Goal: Information Seeking & Learning: Learn about a topic

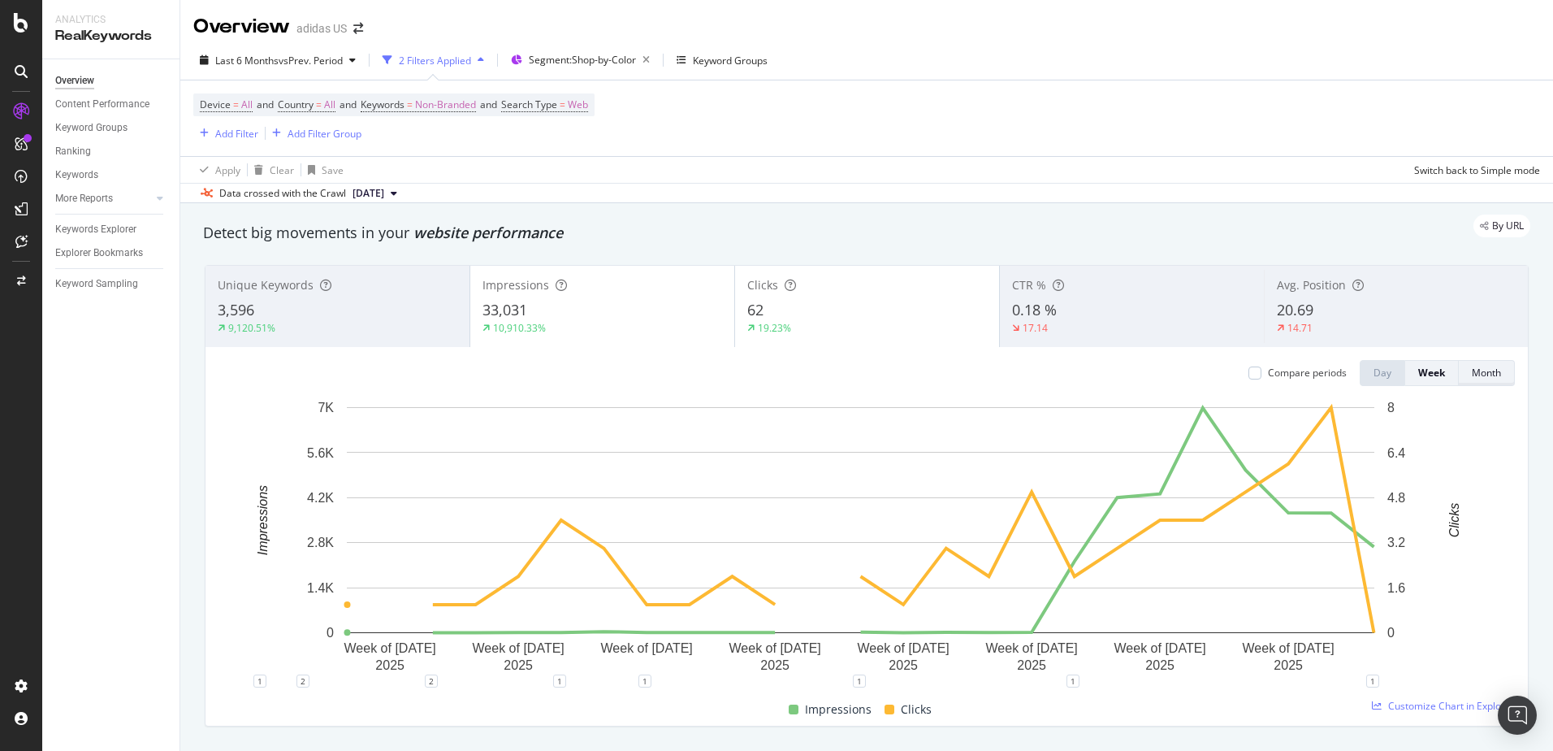
click at [1459, 382] on button "Month" at bounding box center [1487, 373] width 56 height 26
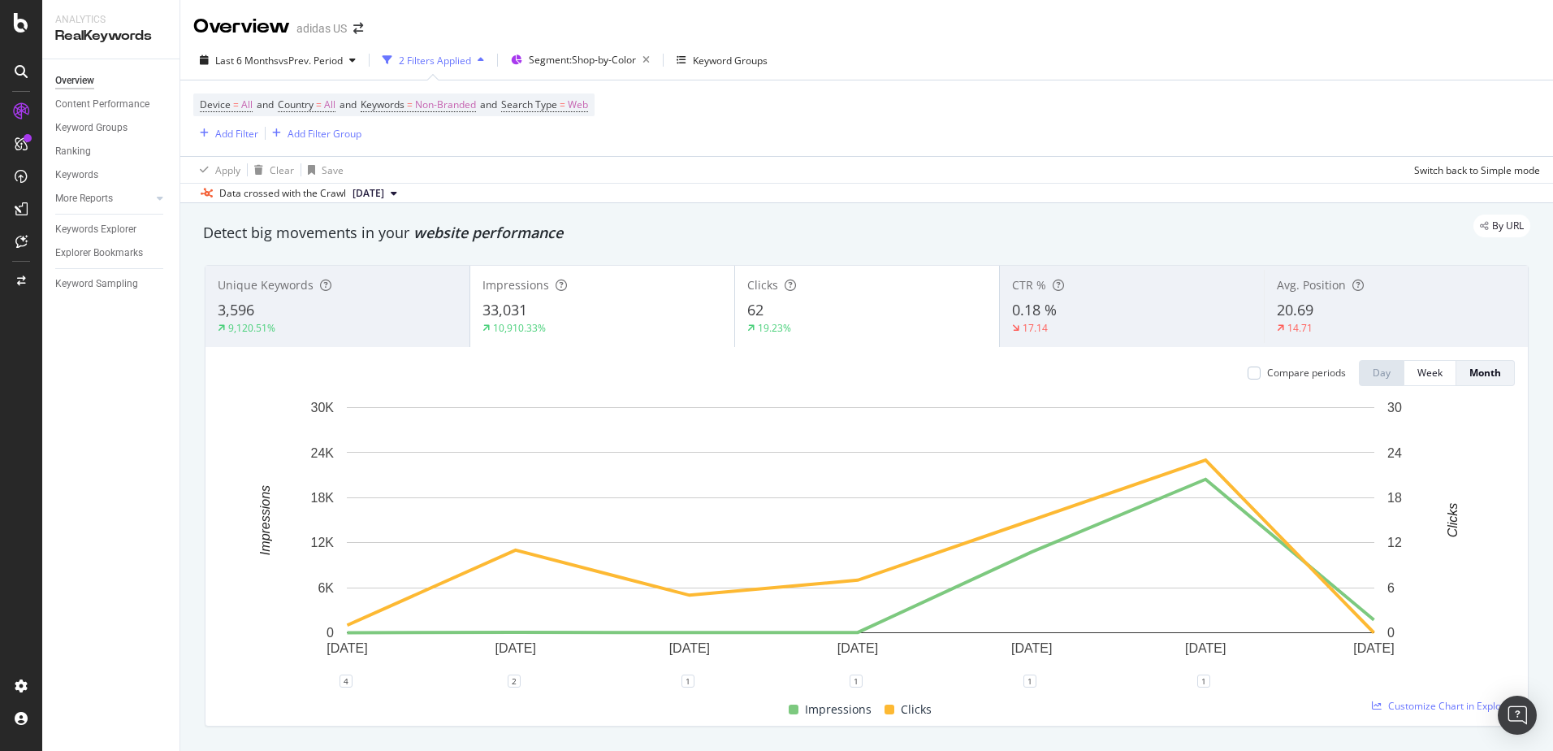
click at [771, 298] on div "Clicks 62 19.23%" at bounding box center [867, 306] width 264 height 73
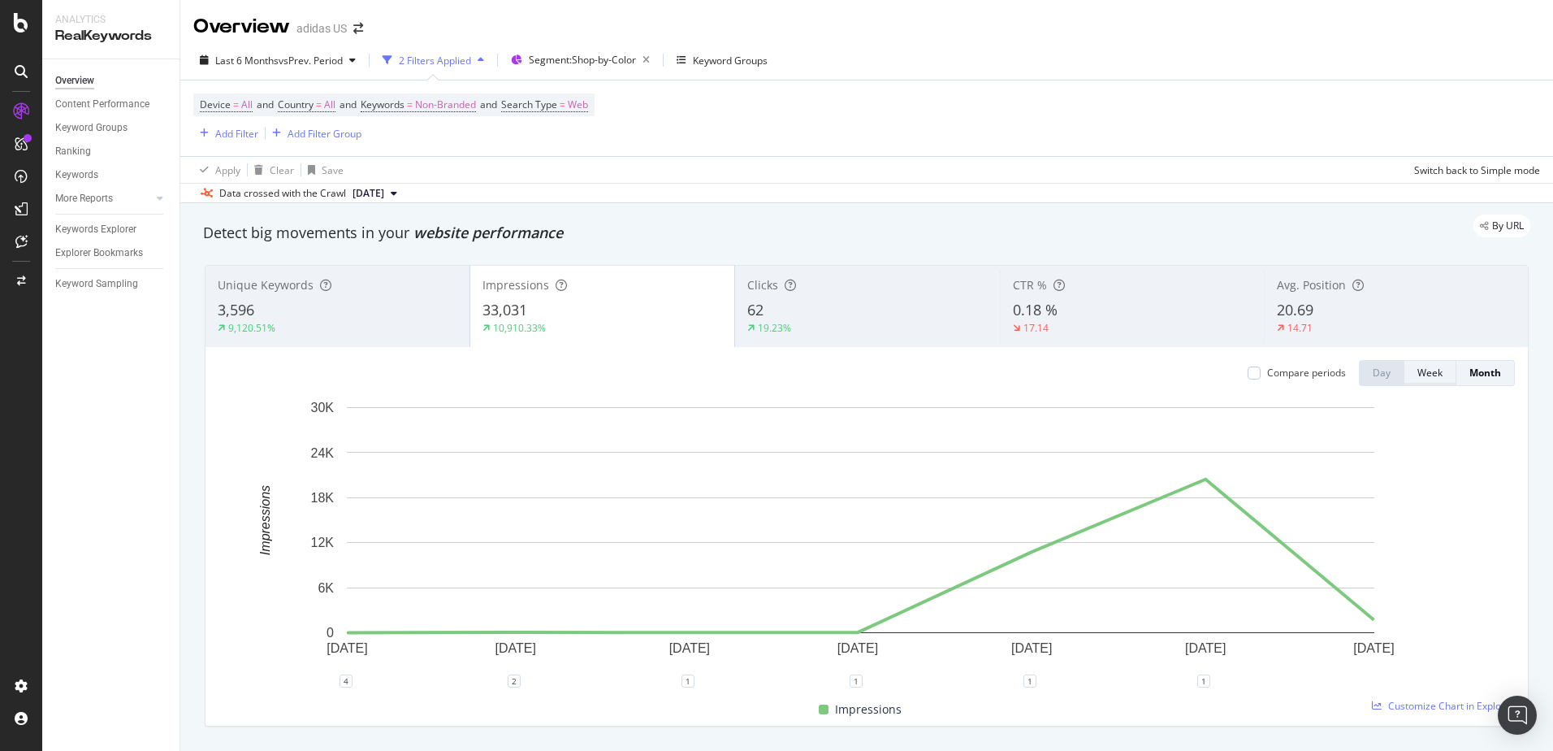
click at [1428, 375] on div "Week" at bounding box center [1430, 373] width 25 height 14
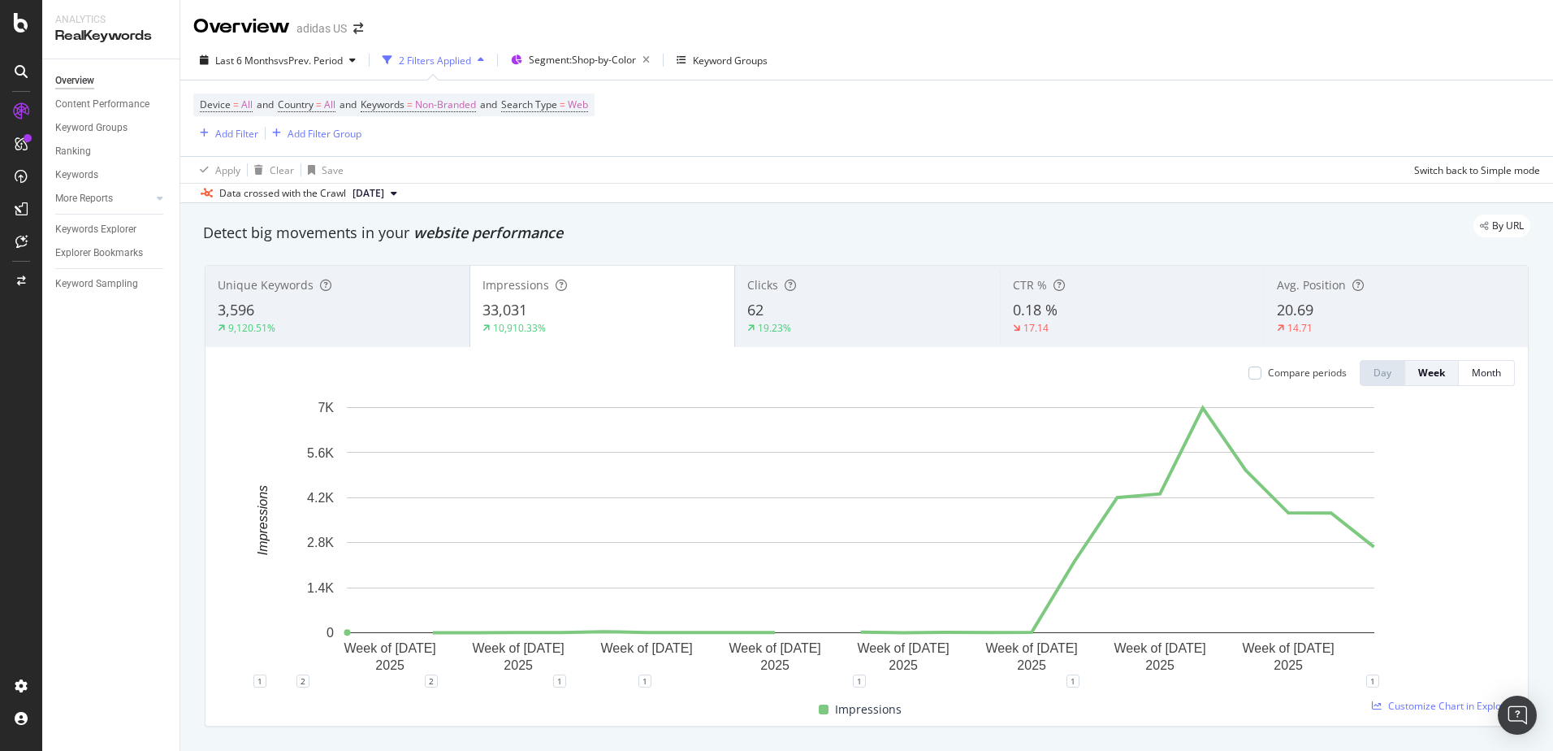
click at [875, 327] on div "19.23%" at bounding box center [867, 328] width 240 height 15
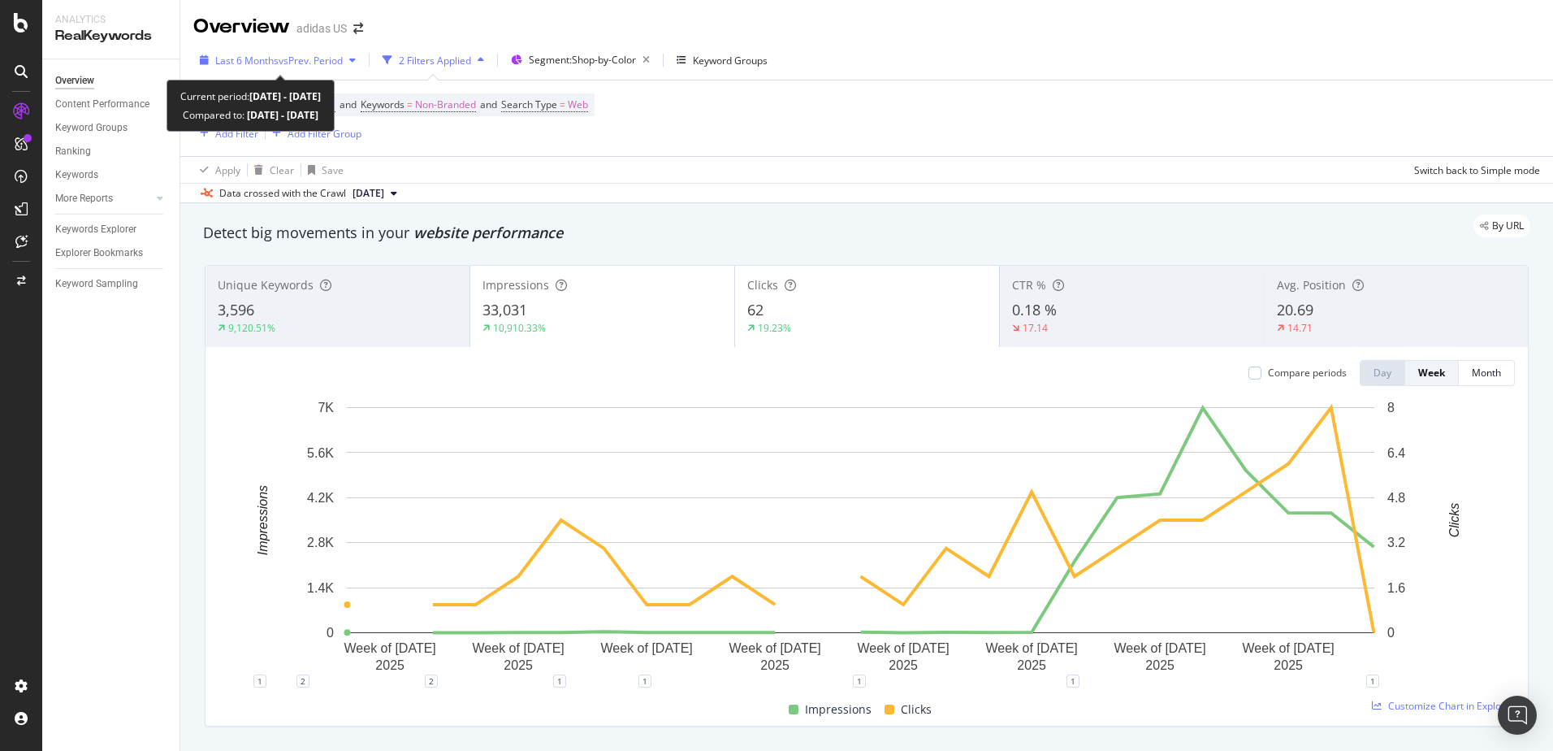
click at [352, 58] on div "button" at bounding box center [352, 60] width 19 height 10
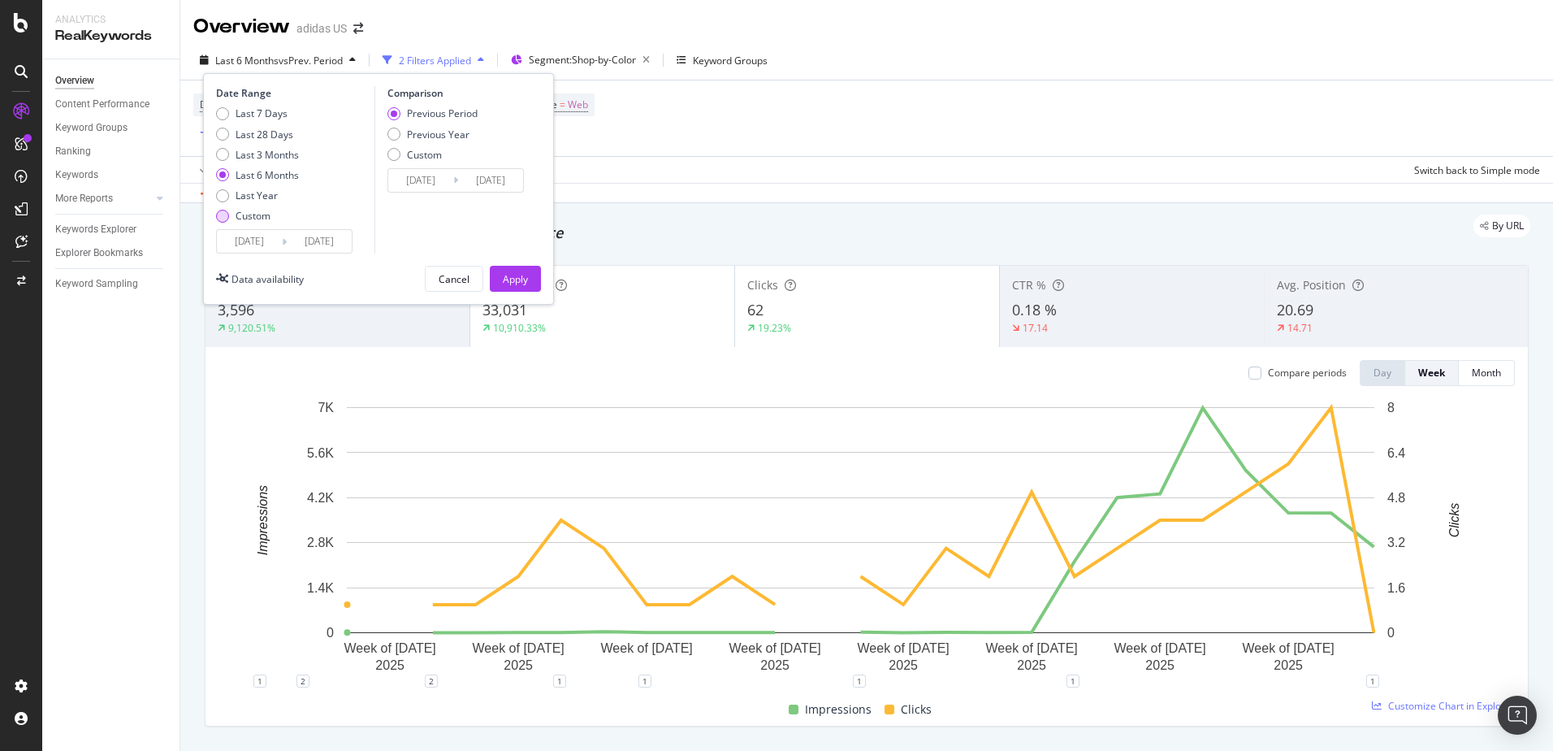
click at [259, 215] on div "Custom" at bounding box center [253, 216] width 35 height 14
type input "2025/09/07"
type input "2025/08/10"
type input "2025/09/06"
click at [266, 240] on input "2025/09/07" at bounding box center [249, 241] width 65 height 23
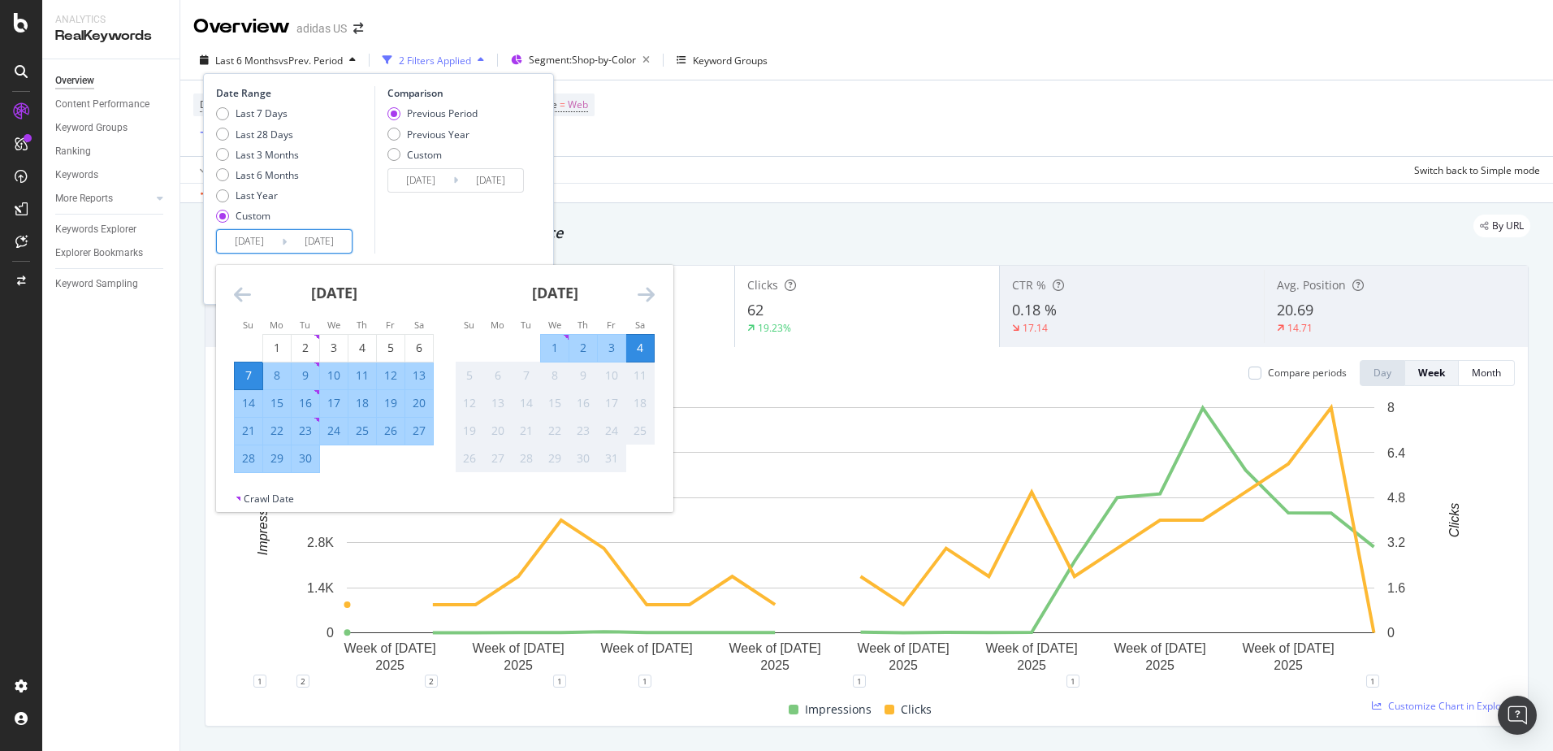
click at [241, 297] on icon "Move backward to switch to the previous month." at bounding box center [242, 293] width 17 height 19
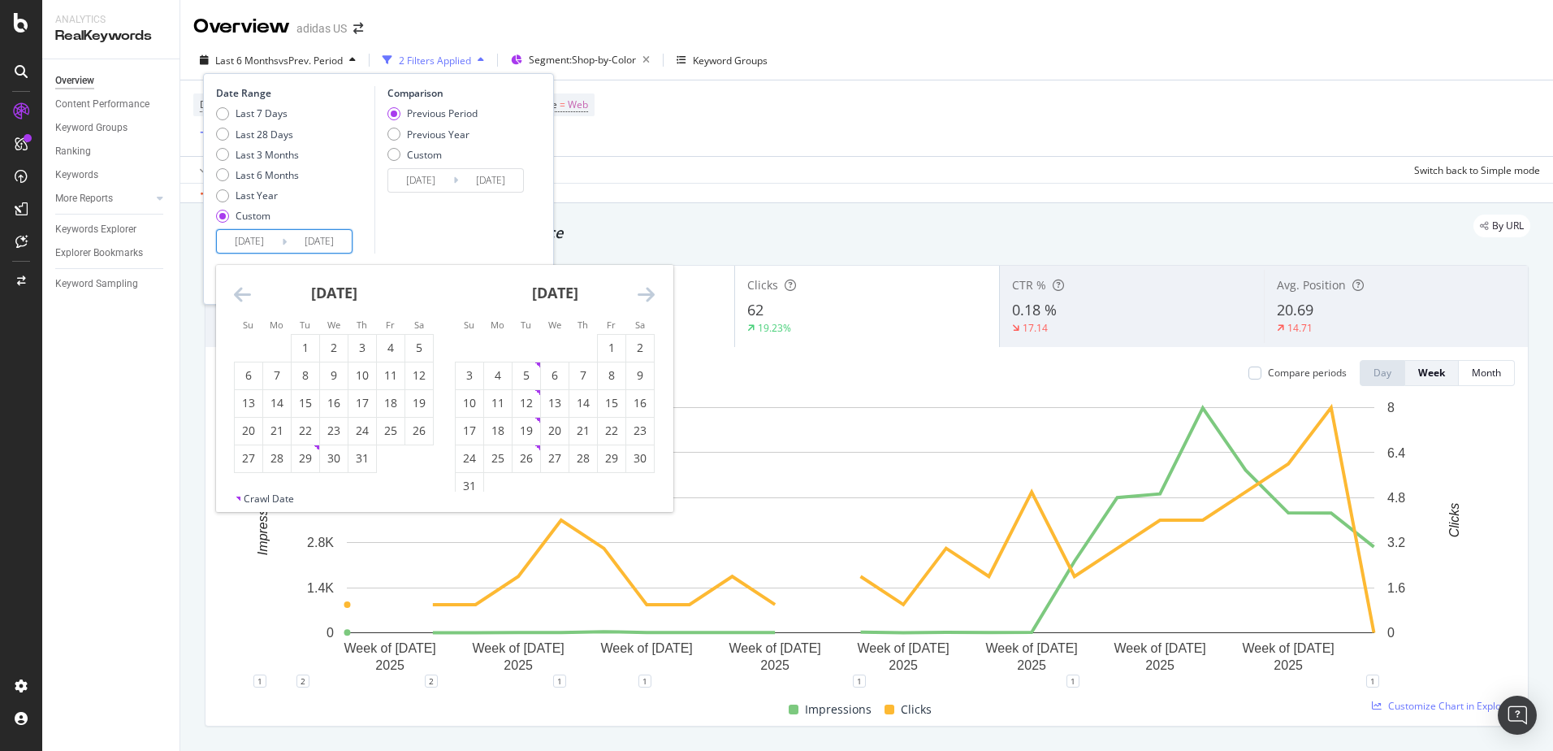
click at [241, 297] on icon "Move backward to switch to the previous month." at bounding box center [242, 293] width 17 height 19
click at [292, 351] on div "1" at bounding box center [306, 348] width 28 height 16
type input "2025/04/01"
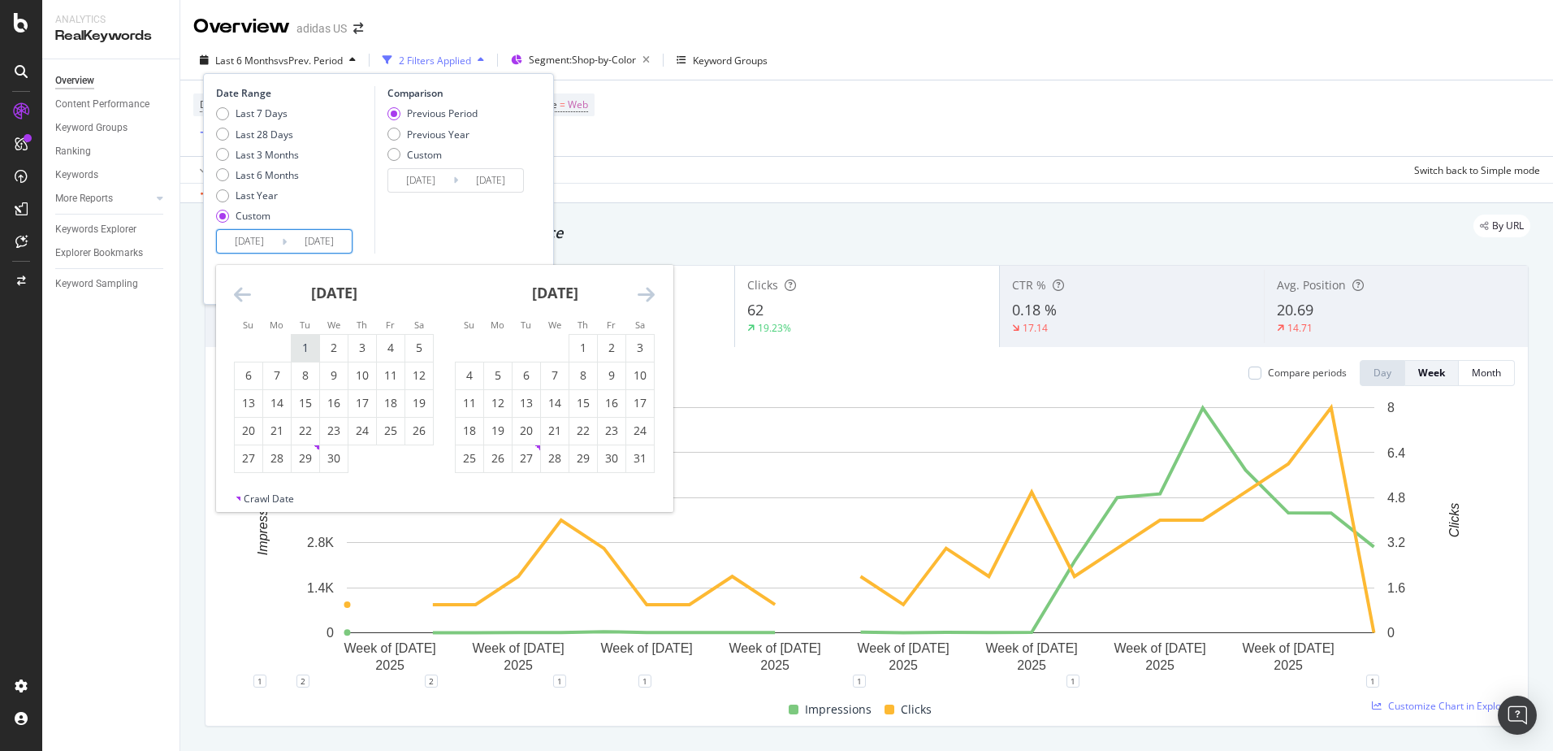
type input "2024/09/26"
type input "2025/03/31"
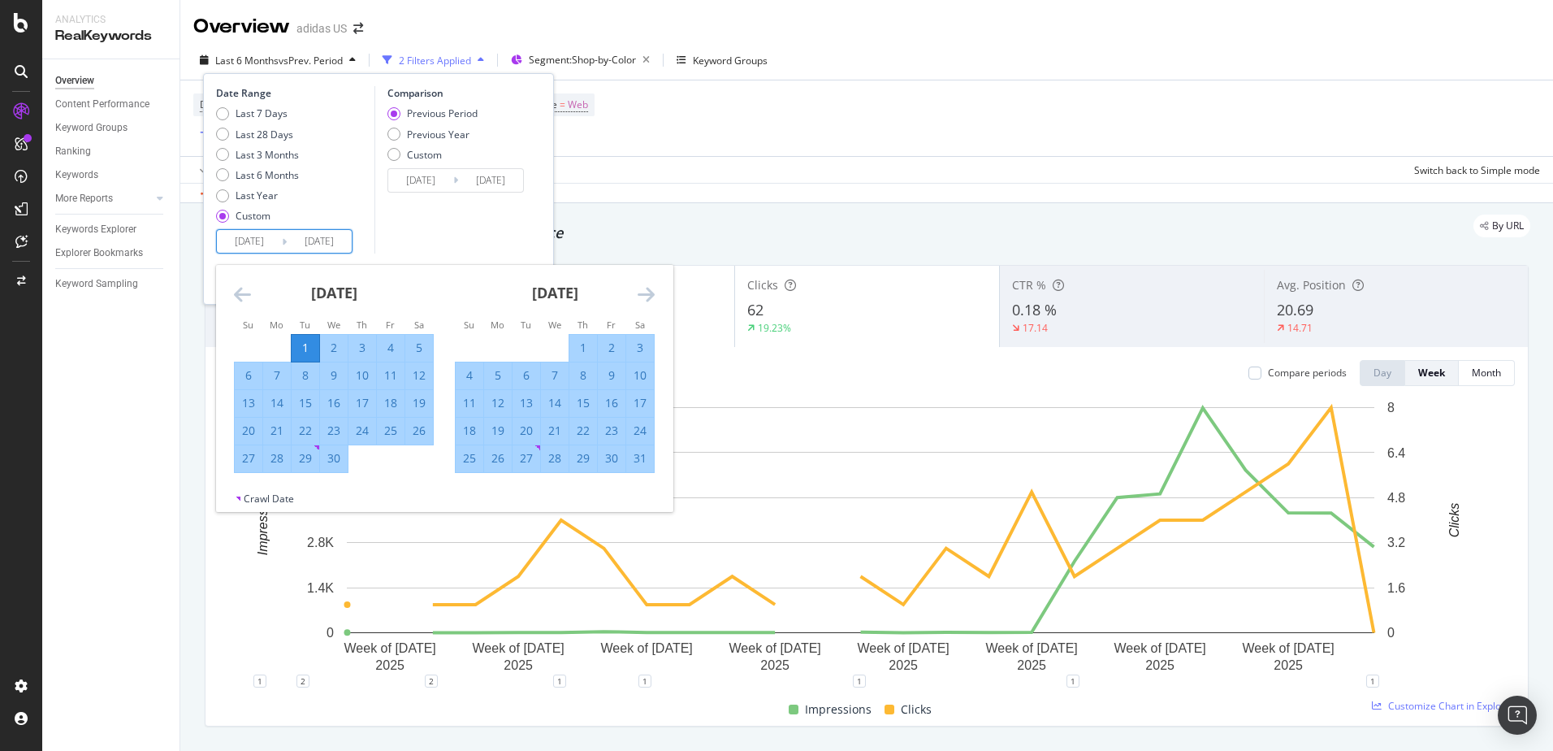
click at [273, 464] on div "28" at bounding box center [277, 458] width 28 height 16
type input "2025/04/28"
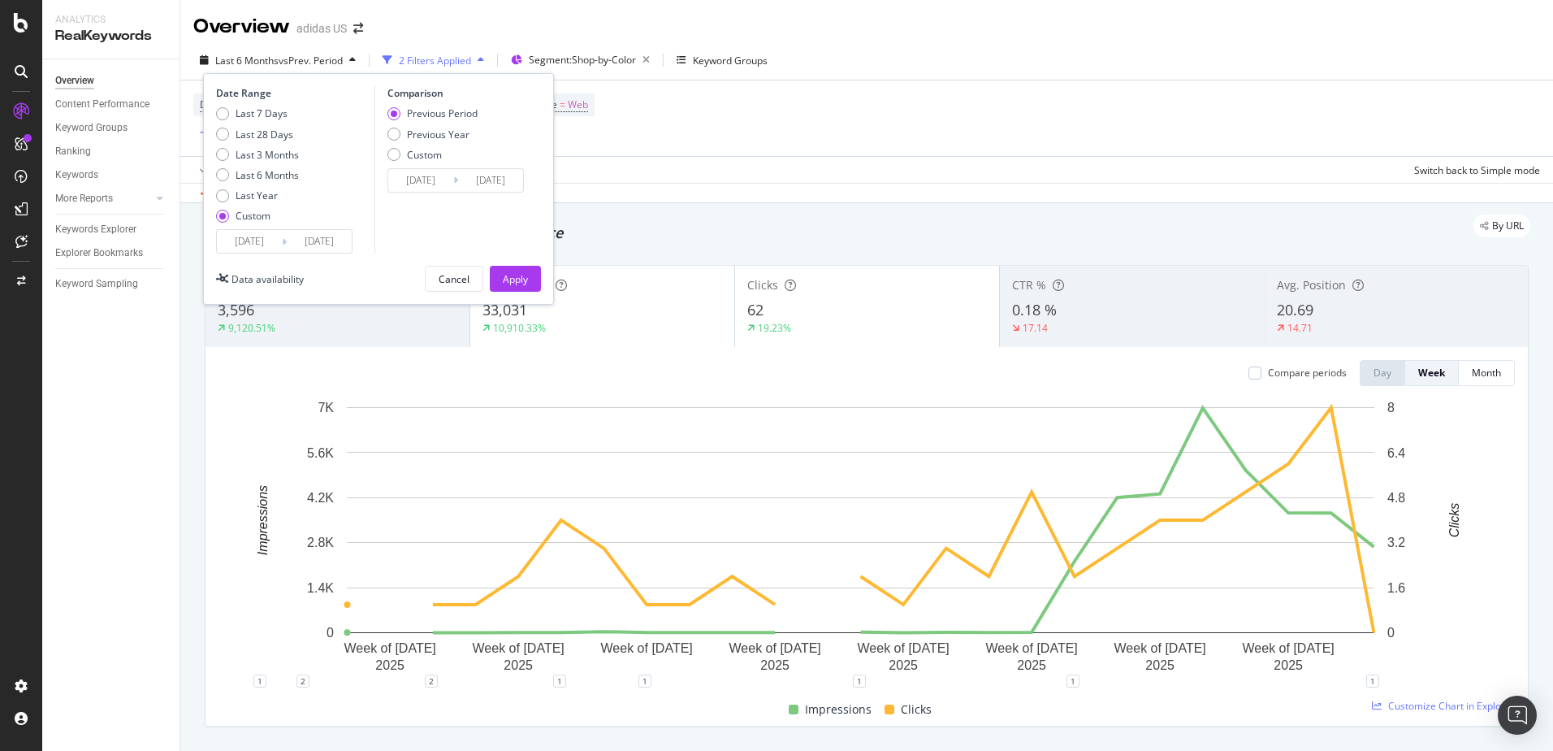
click at [403, 181] on input "2025/03/04" at bounding box center [420, 180] width 65 height 23
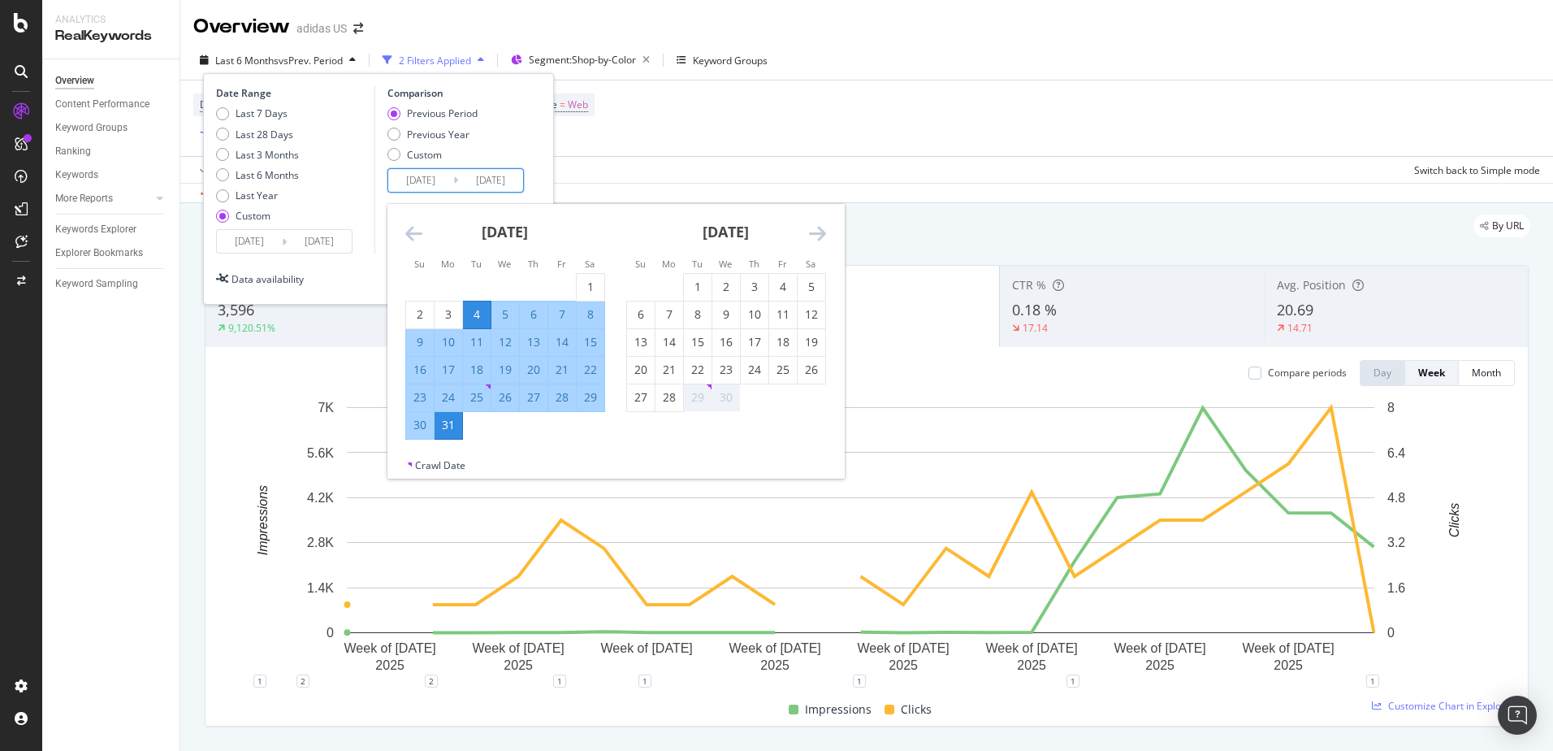
click at [701, 397] on div "29" at bounding box center [698, 397] width 28 height 16
click at [716, 344] on div "16" at bounding box center [727, 342] width 28 height 16
type input "2025/04/16"
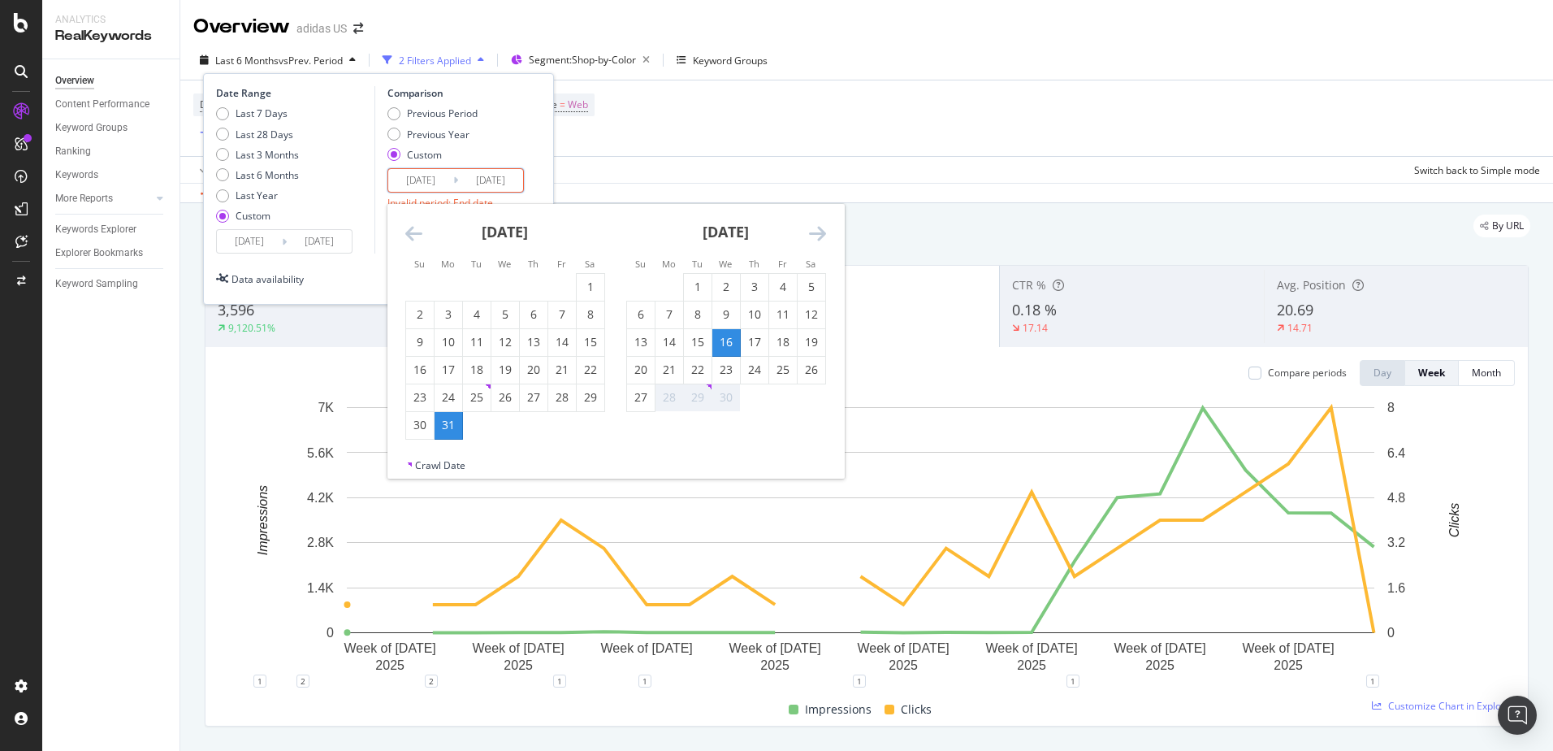
click at [705, 392] on div "29" at bounding box center [698, 397] width 28 height 16
click at [747, 379] on div "24" at bounding box center [755, 370] width 28 height 27
type input "2025/04/24"
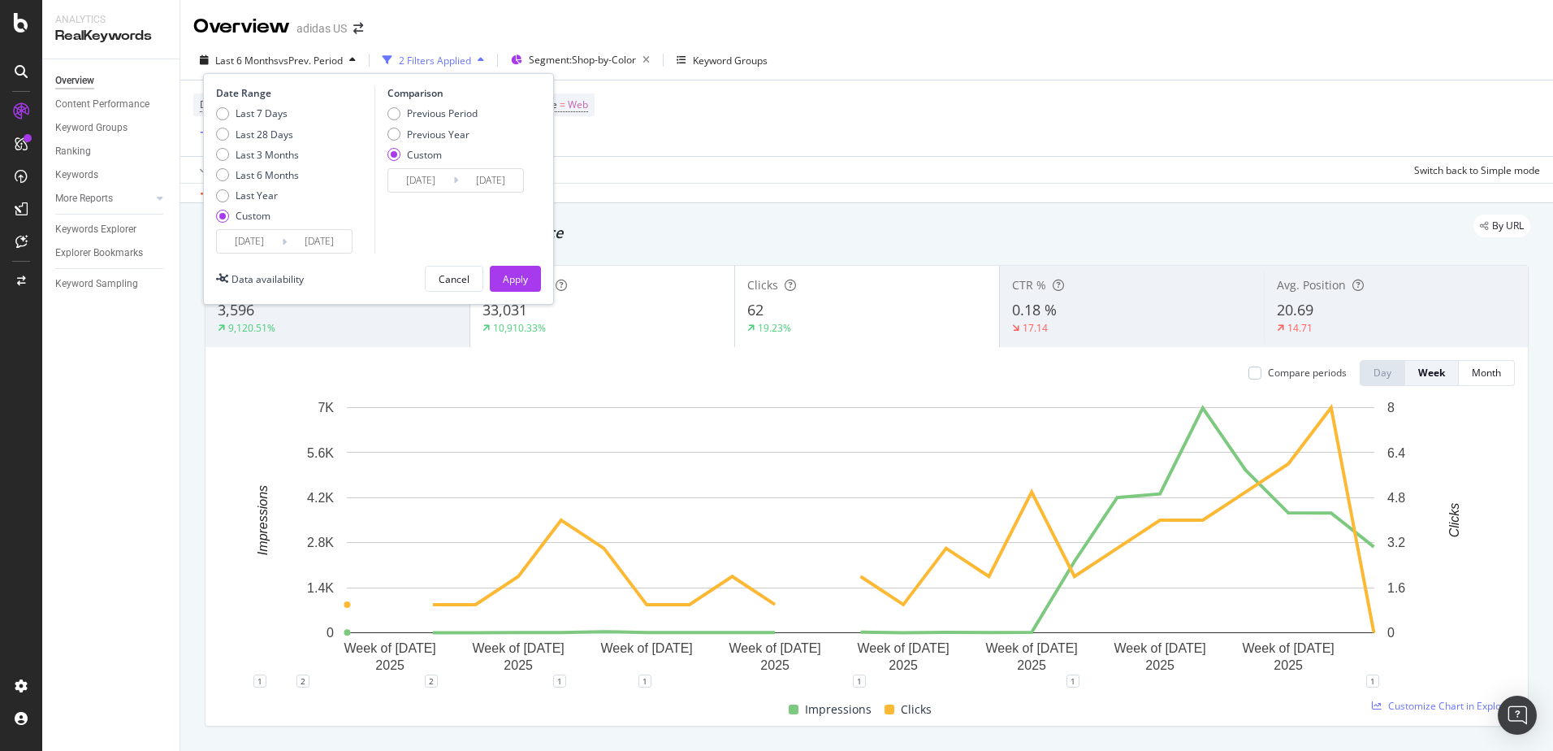
click at [408, 158] on div "Custom" at bounding box center [424, 155] width 35 height 14
click at [435, 195] on div "Comparison Previous Period Previous Year Custom 2025/04/16 Navigate forward to …" at bounding box center [452, 169] width 154 height 167
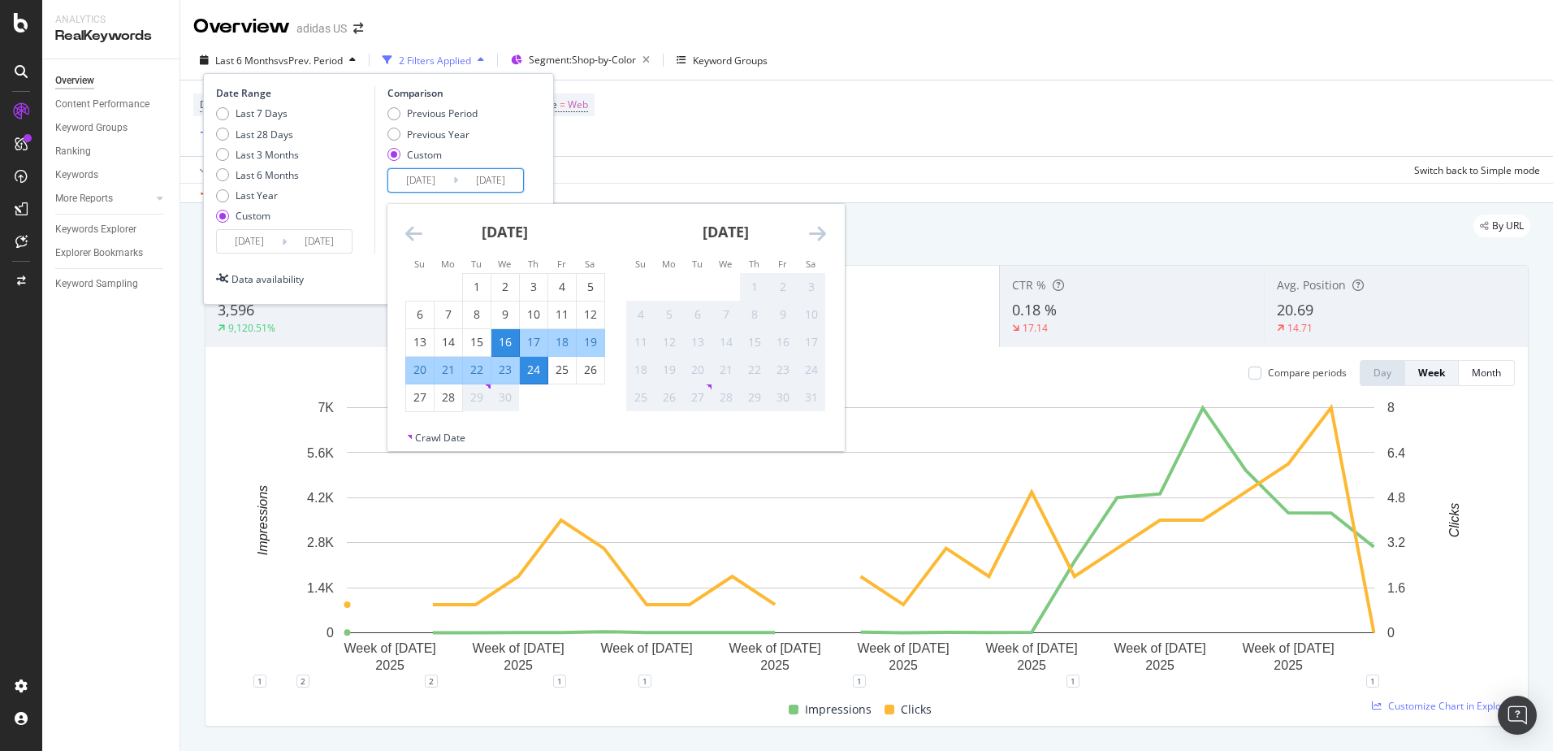
click at [809, 227] on icon "Move forward to switch to the next month." at bounding box center [817, 232] width 17 height 19
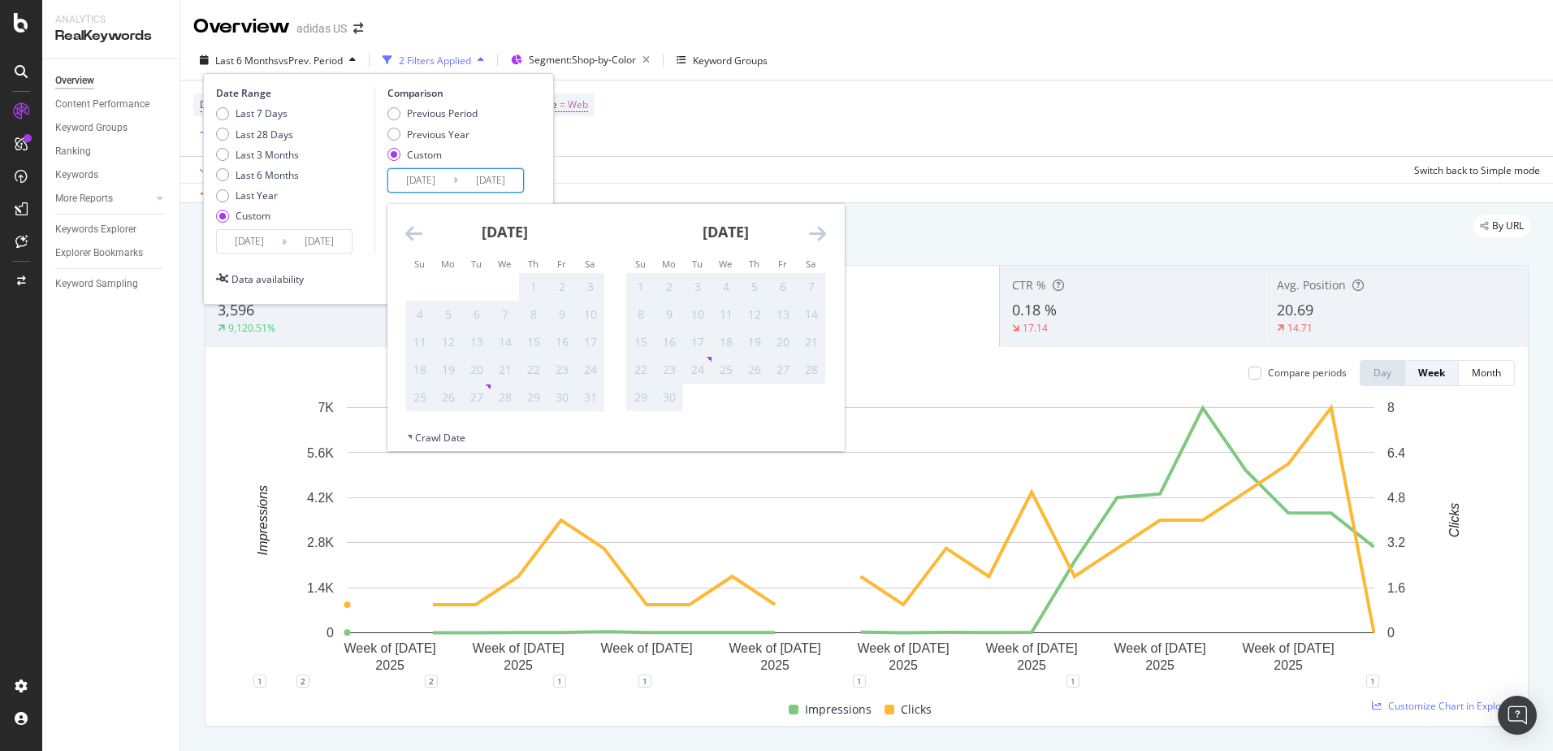
click at [262, 245] on input "2025/04/01" at bounding box center [249, 241] width 65 height 23
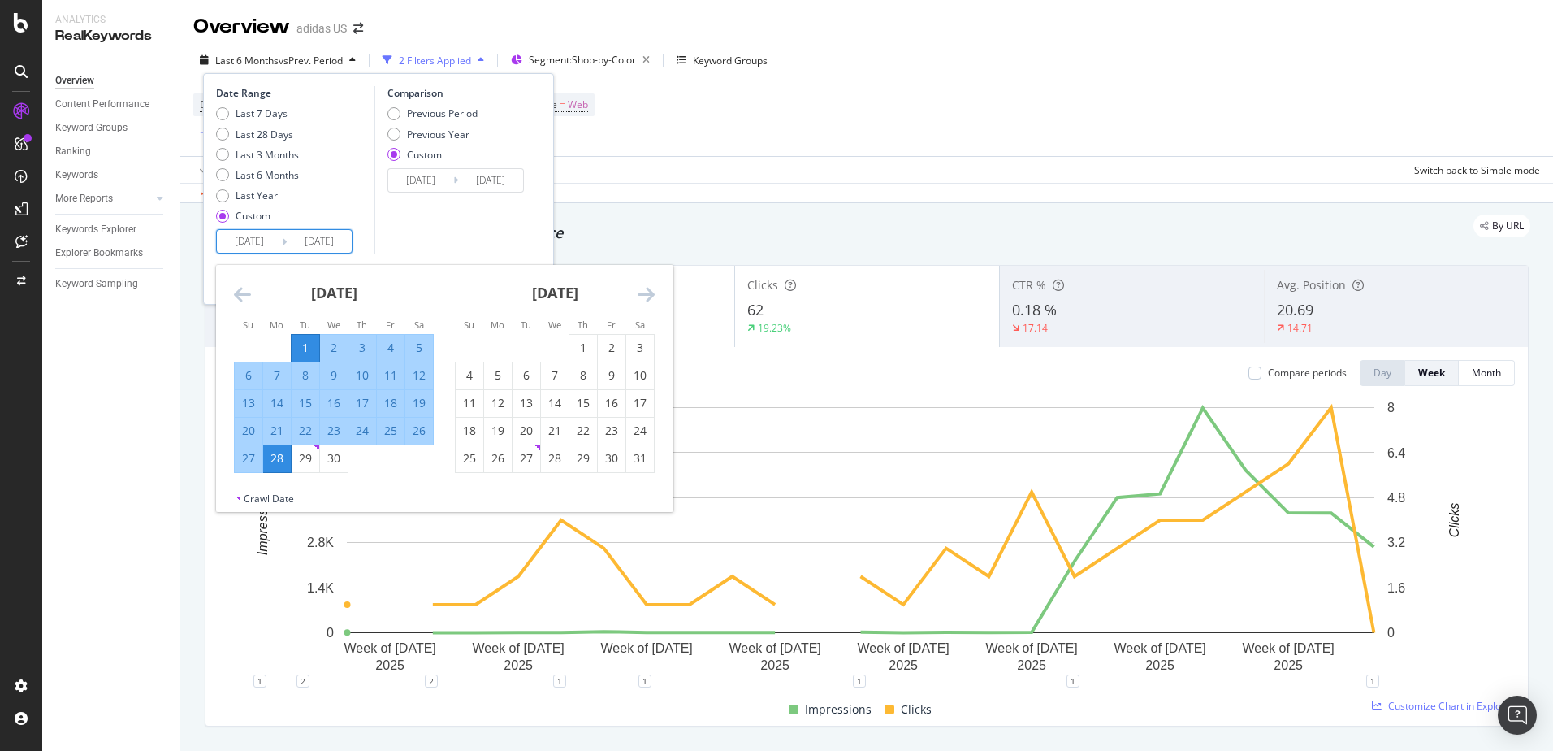
scroll to position [9, 0]
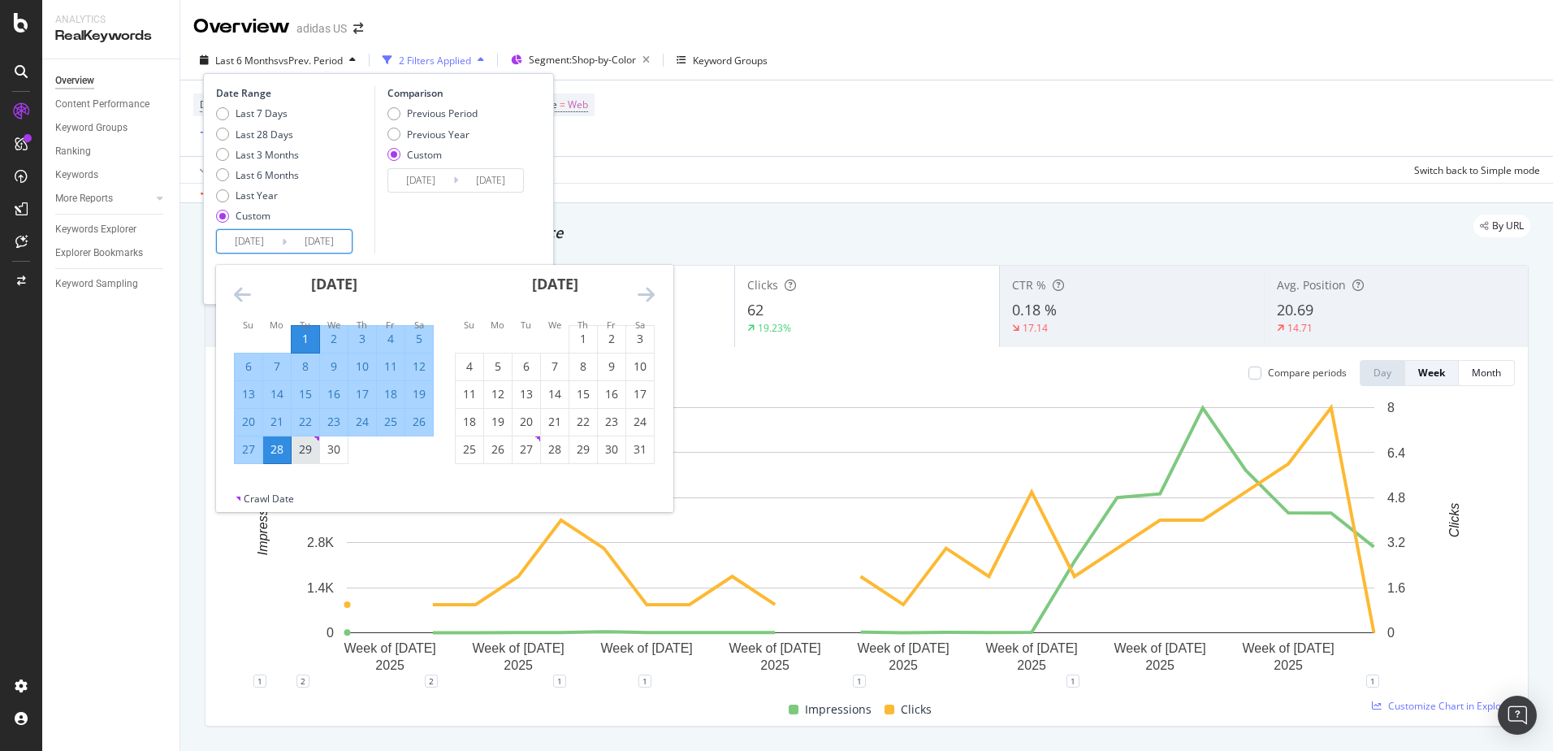
click at [299, 446] on div "29" at bounding box center [306, 449] width 28 height 16
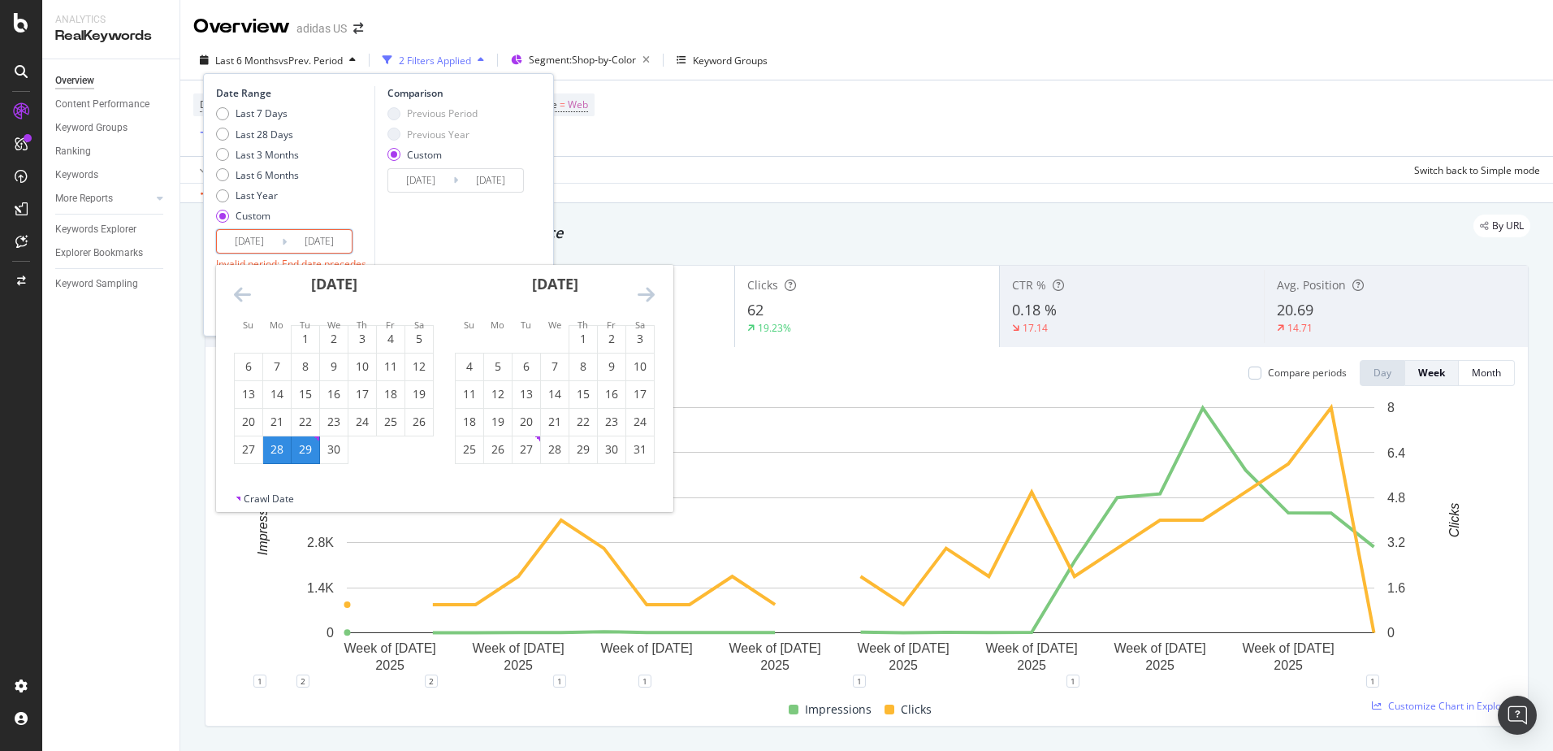
click at [271, 454] on div "28" at bounding box center [277, 449] width 28 height 16
type input "2025/04/28"
click at [275, 453] on div "28" at bounding box center [277, 449] width 28 height 16
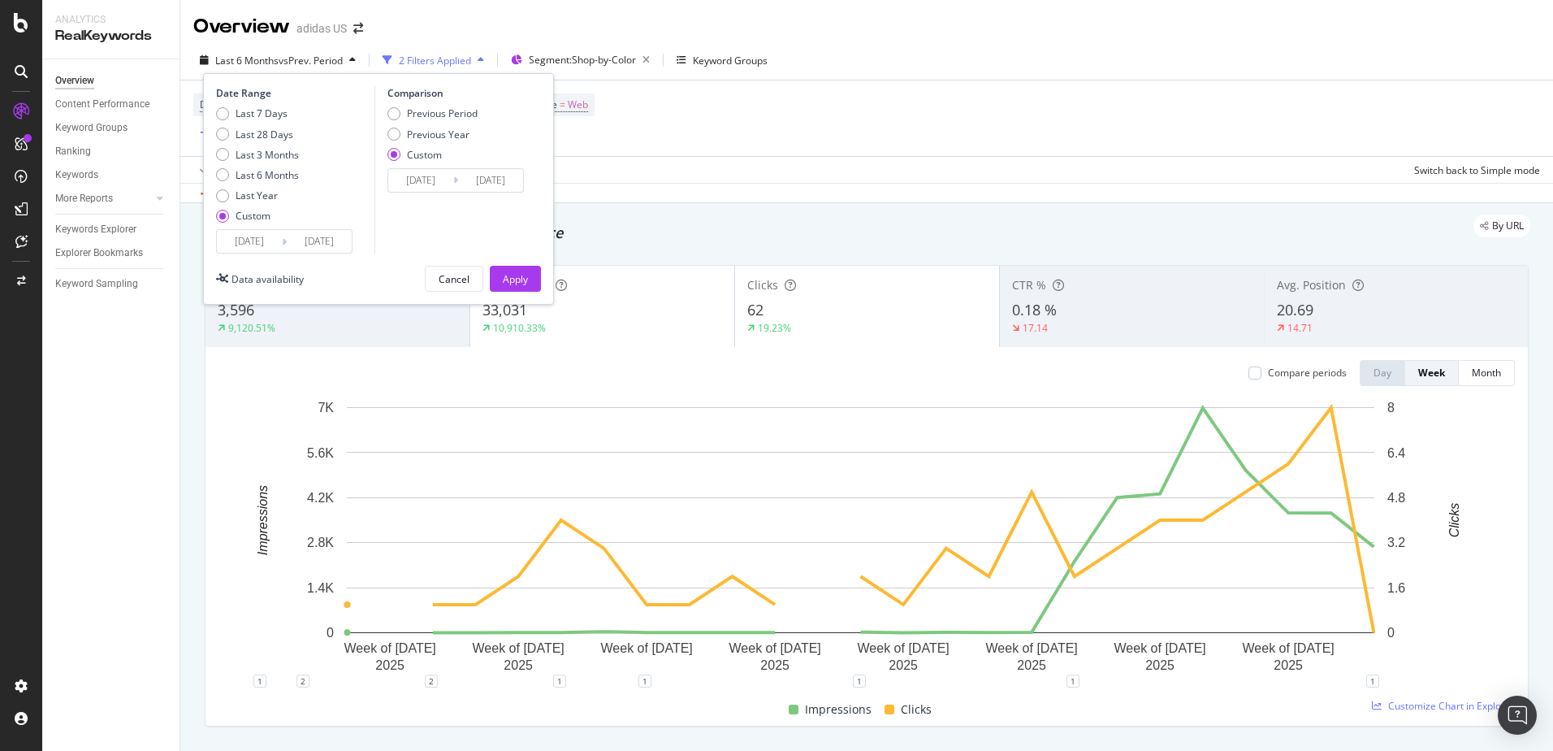
click at [238, 240] on input "2025/04/28" at bounding box center [249, 241] width 65 height 23
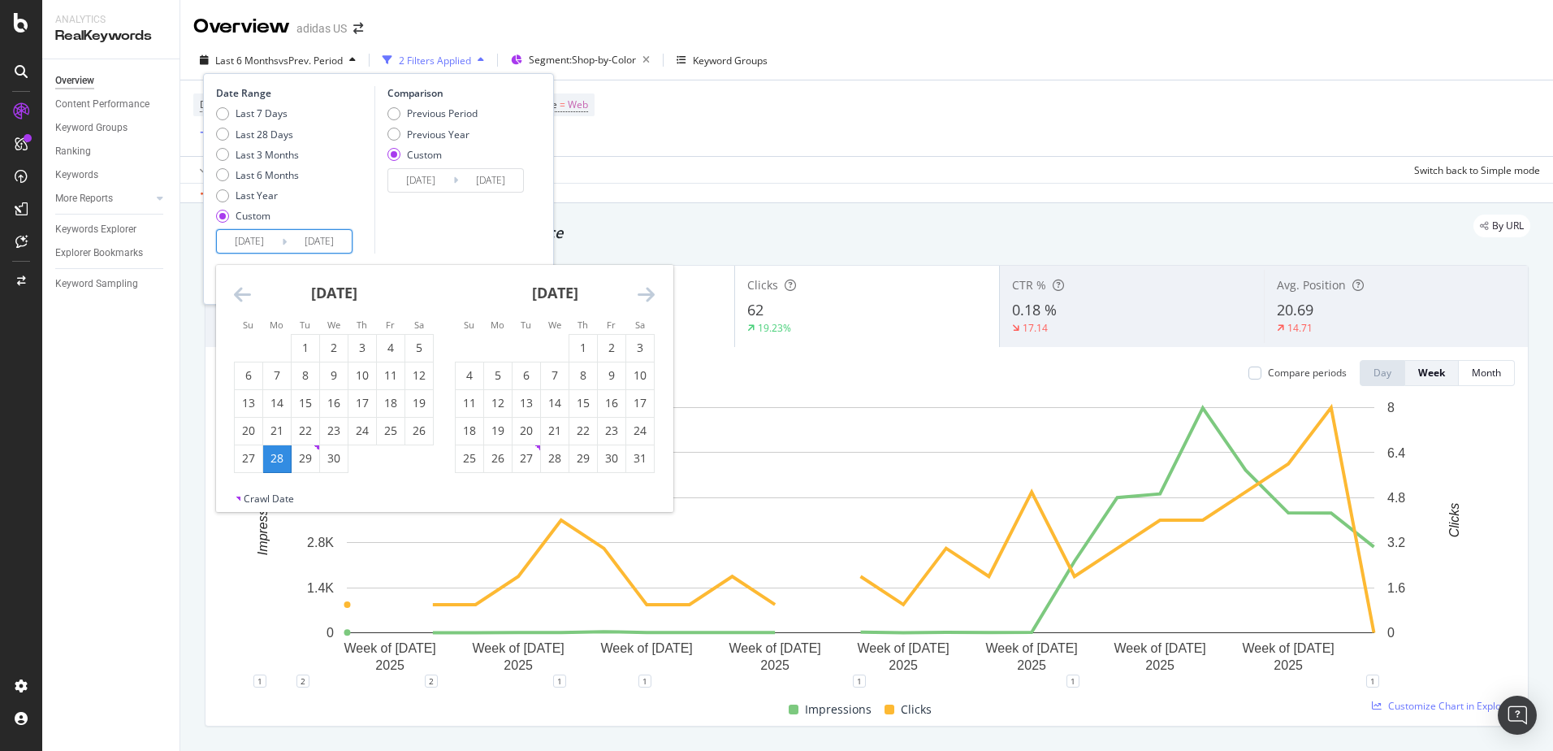
click at [284, 457] on div "28" at bounding box center [277, 458] width 28 height 16
click at [563, 457] on div "28" at bounding box center [555, 458] width 28 height 16
type input "2025/05/28"
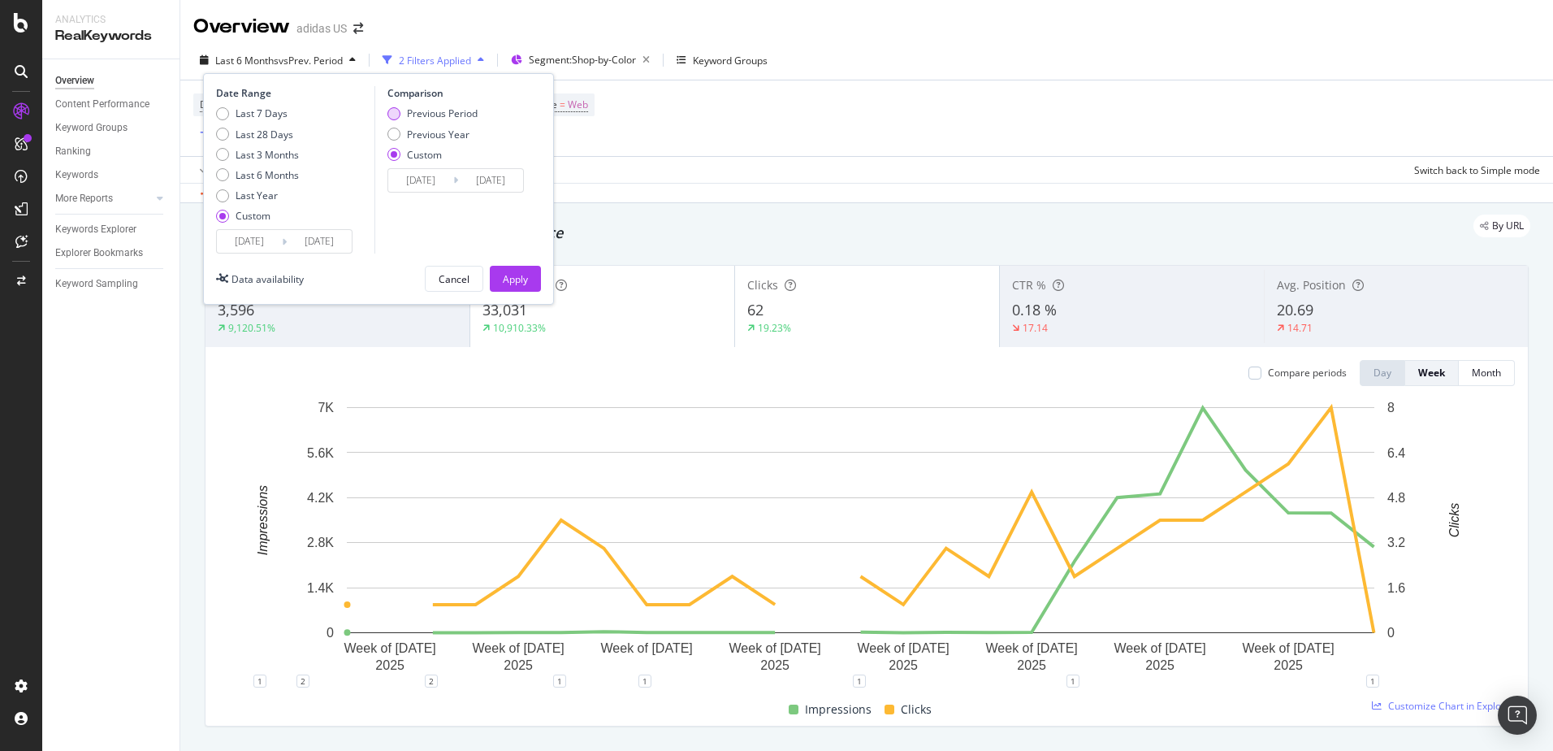
click at [445, 118] on div "Previous Period" at bounding box center [442, 113] width 71 height 14
type input "2025/03/28"
type input "2025/04/27"
click at [501, 277] on button "Apply" at bounding box center [515, 279] width 51 height 26
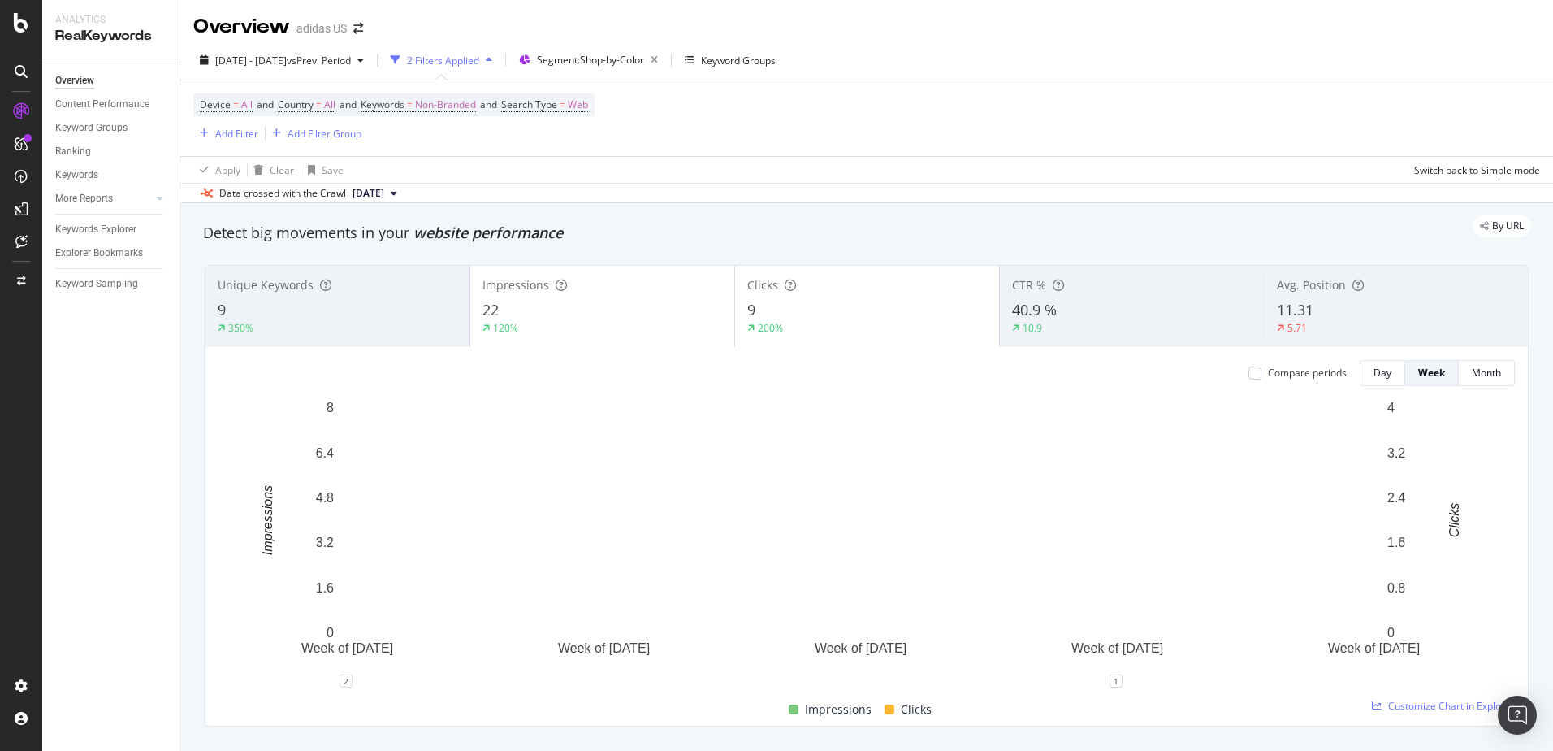
click at [1312, 384] on div "Compare periods" at bounding box center [1298, 373] width 98 height 26
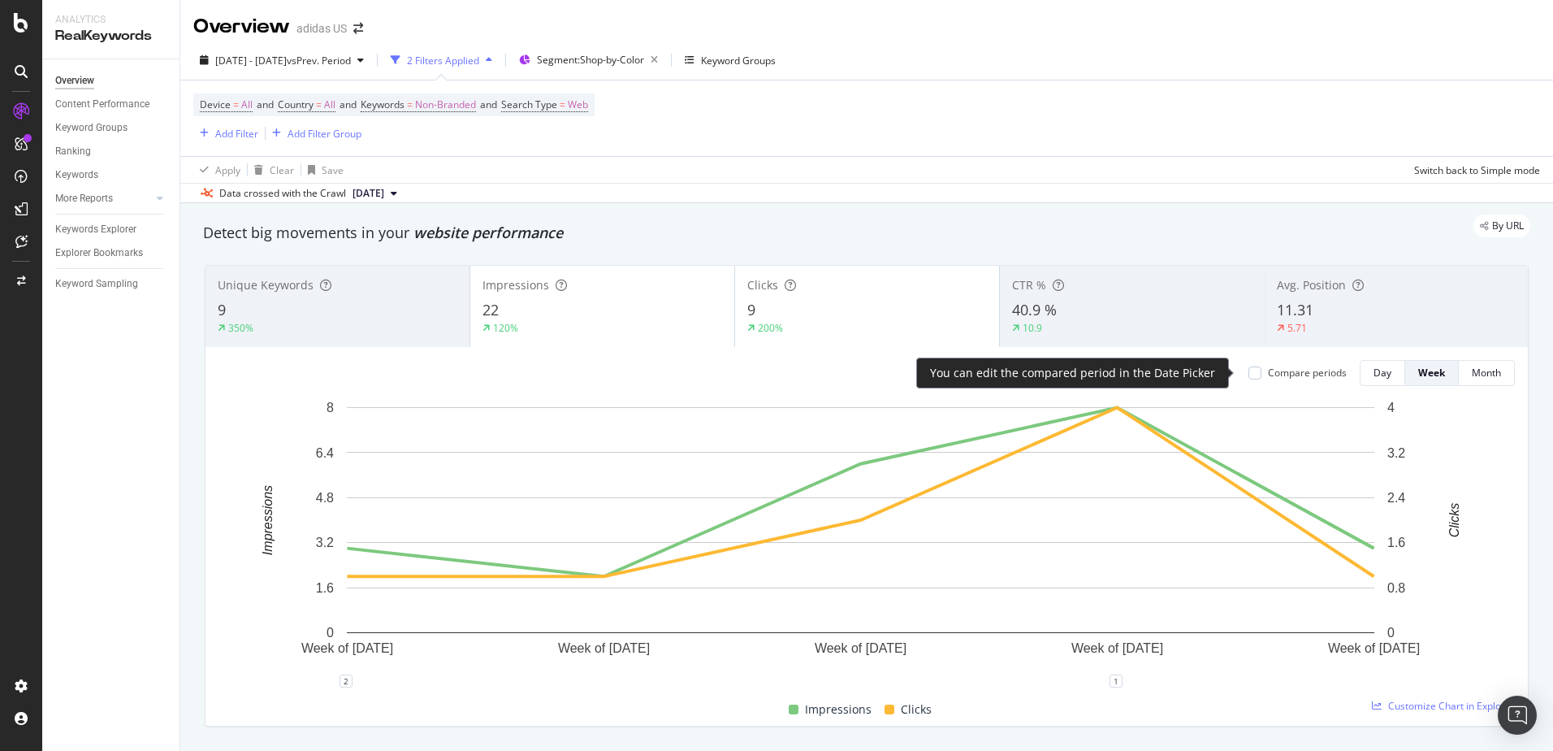
click at [1299, 372] on div "Compare periods" at bounding box center [1307, 373] width 79 height 14
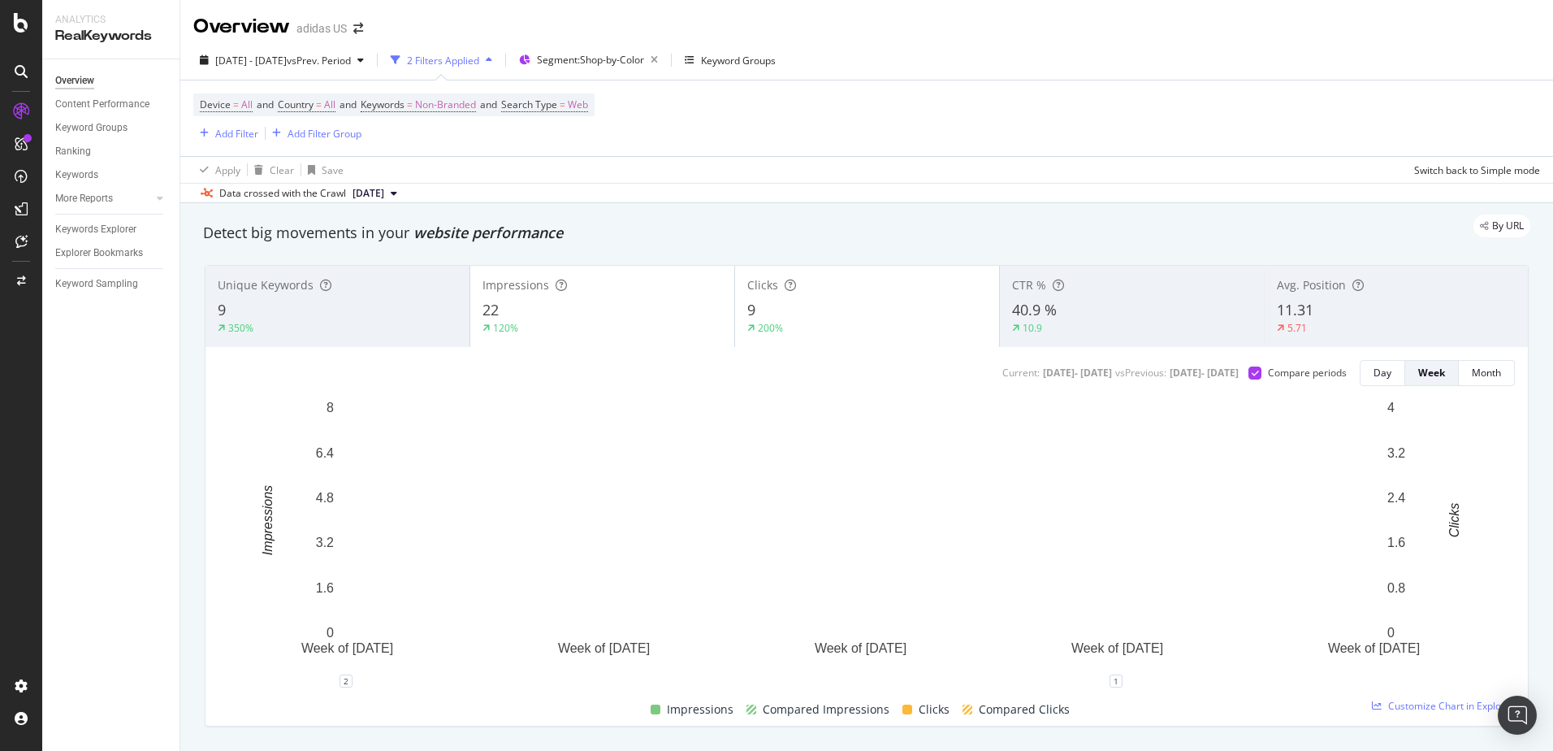
click at [840, 313] on div "9" at bounding box center [867, 310] width 240 height 21
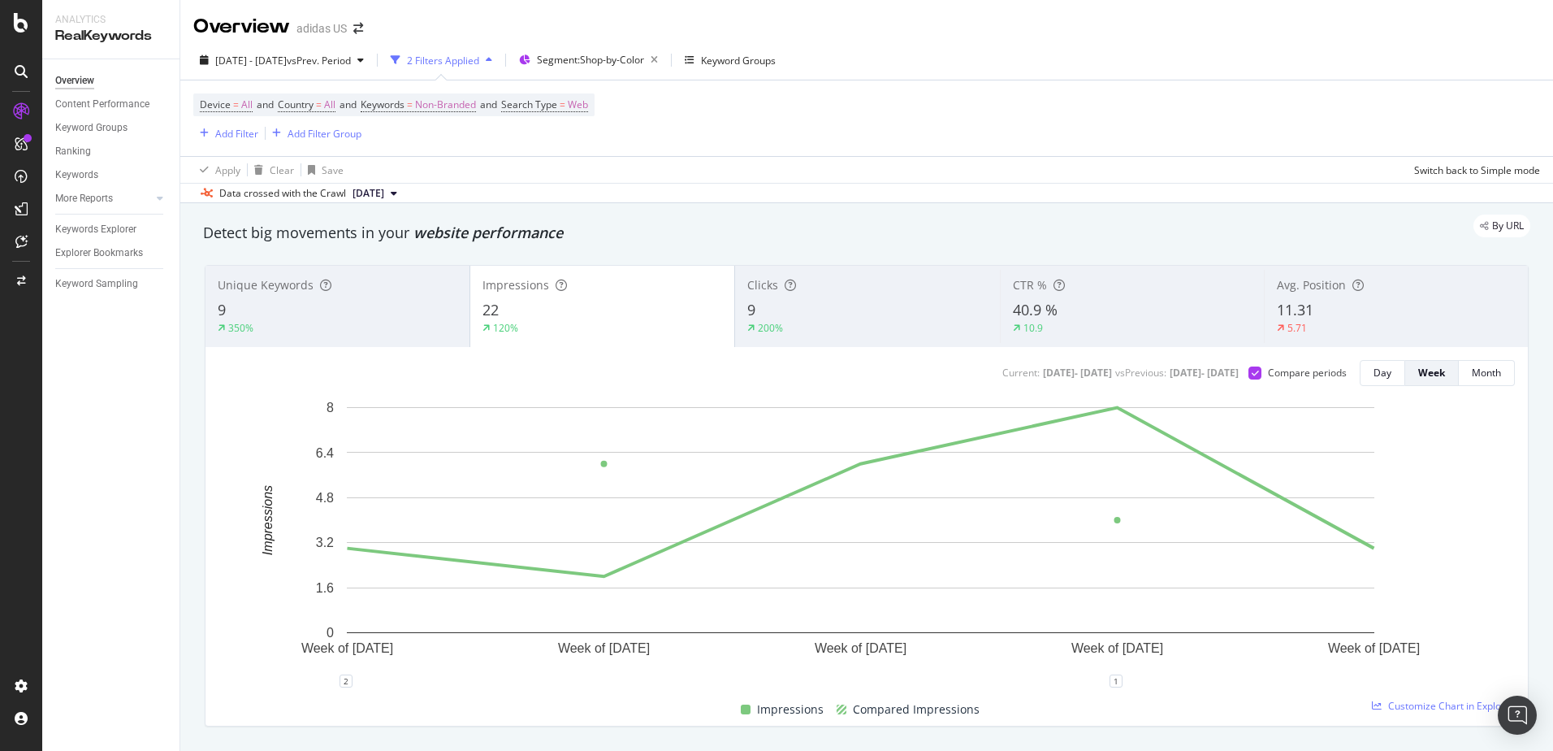
click at [745, 708] on span at bounding box center [746, 709] width 10 height 10
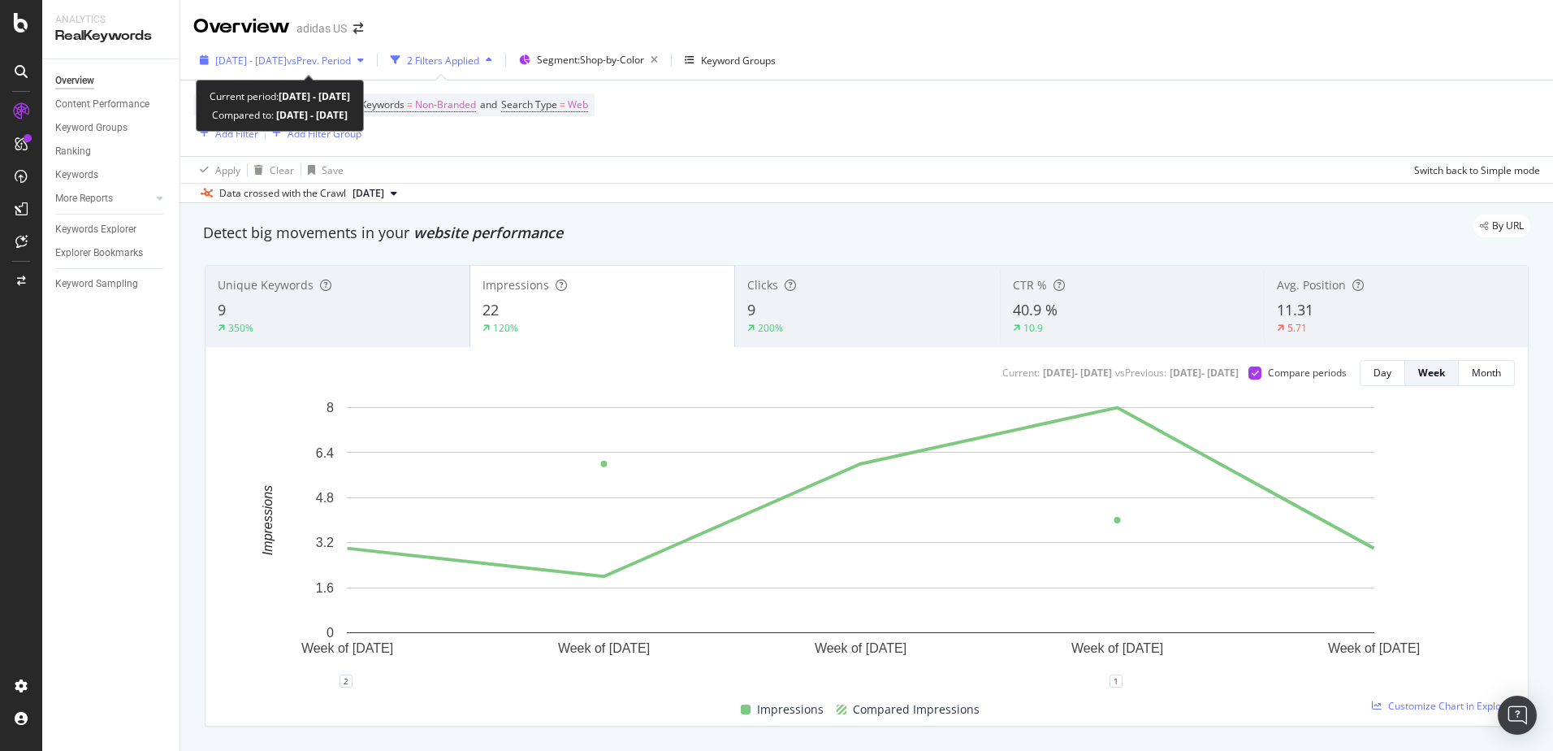
click at [295, 71] on div "2025 Apr. 28th - May. 28th vs Prev. Period" at bounding box center [281, 60] width 177 height 24
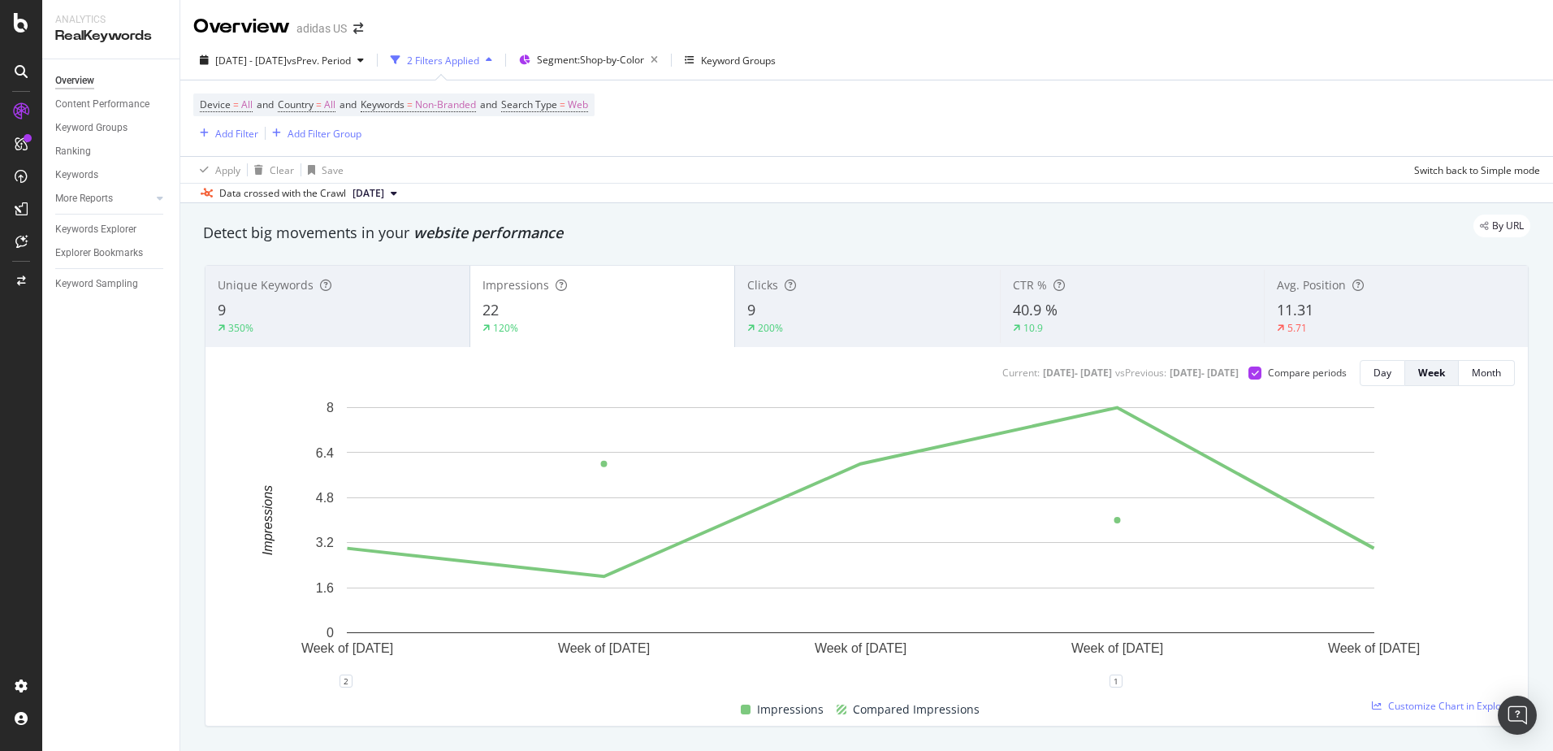
click at [786, 74] on div "2025 Apr. 28th - May. 28th vs Prev. Period 2 Filters Applied Segment: Shop-by-C…" at bounding box center [866, 63] width 1373 height 32
click at [76, 153] on div "Overview" at bounding box center [83, 150] width 46 height 16
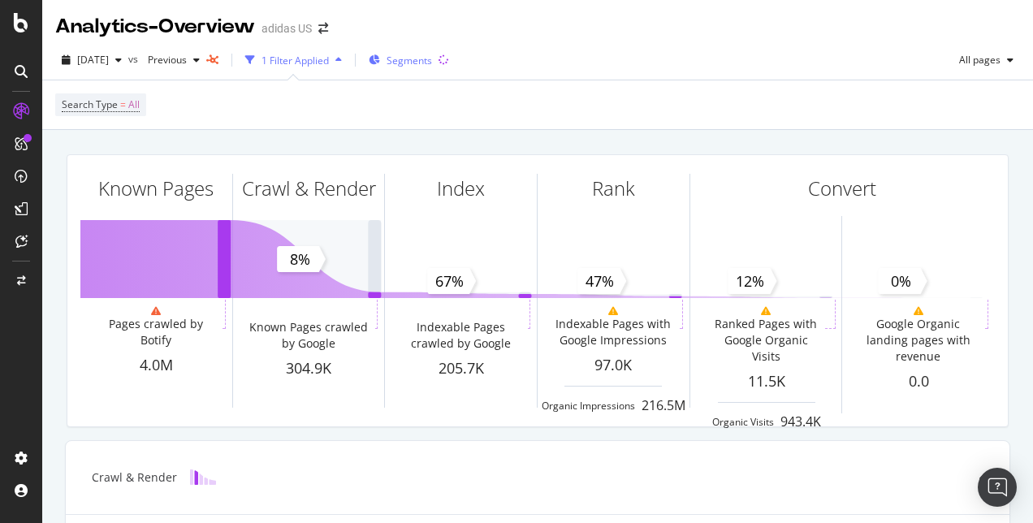
click at [416, 54] on span "Segments" at bounding box center [409, 61] width 45 height 14
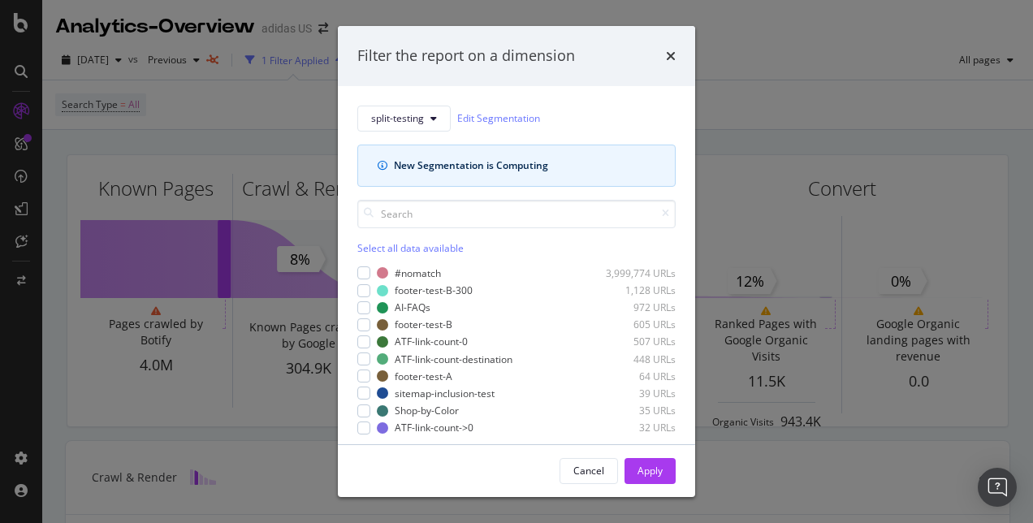
click at [384, 164] on icon "info banner" at bounding box center [383, 166] width 10 height 10
click at [564, 466] on button "Cancel" at bounding box center [589, 471] width 58 height 26
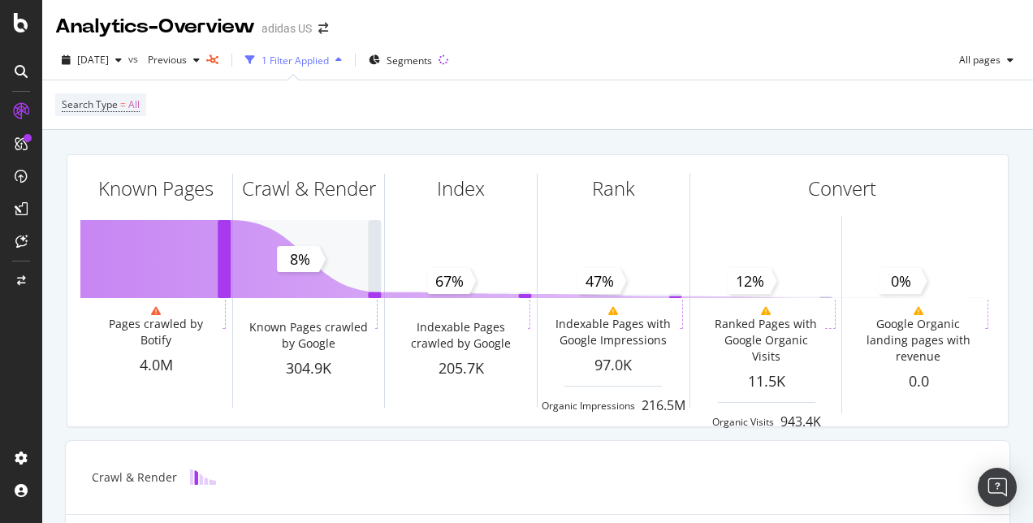
click at [682, 81] on div "Search Type = All" at bounding box center [537, 104] width 965 height 49
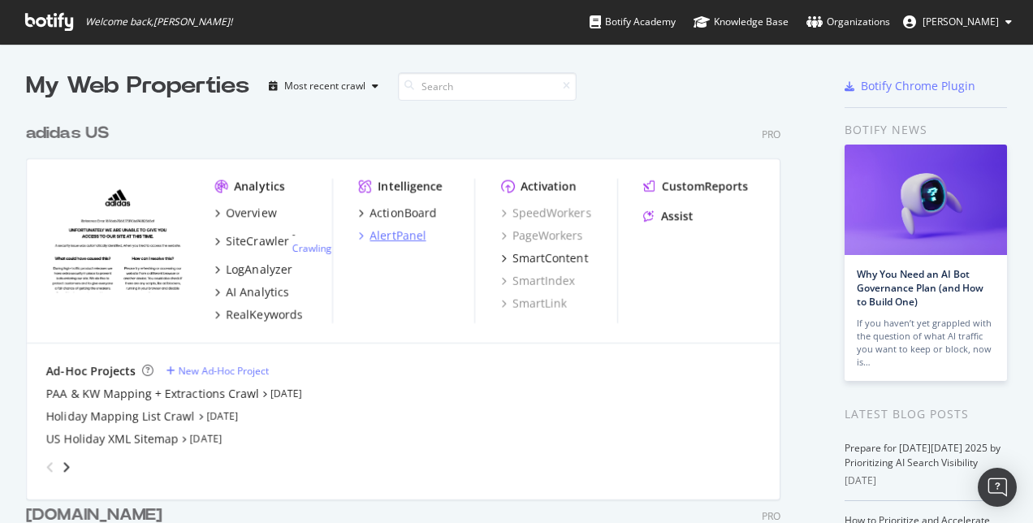
scroll to position [511, 1009]
click at [248, 215] on div "Overview" at bounding box center [252, 213] width 50 height 16
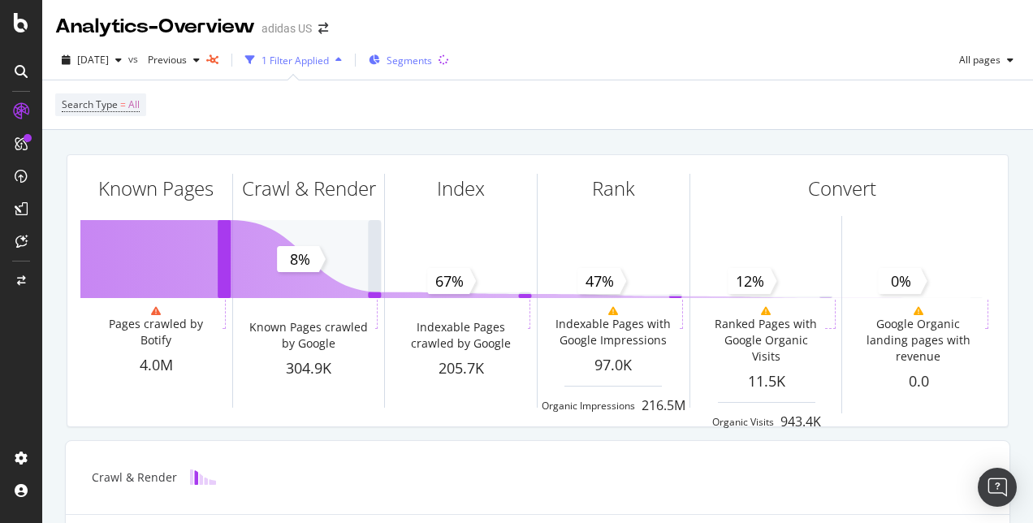
click at [432, 54] on span "Segments" at bounding box center [409, 61] width 45 height 14
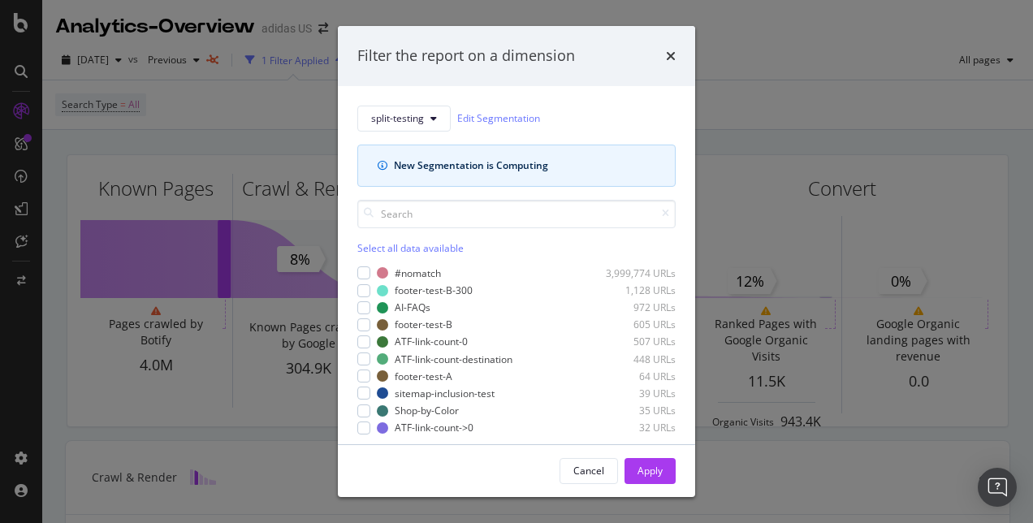
click at [523, 167] on div "New Segmentation is Computing" at bounding box center [525, 165] width 262 height 15
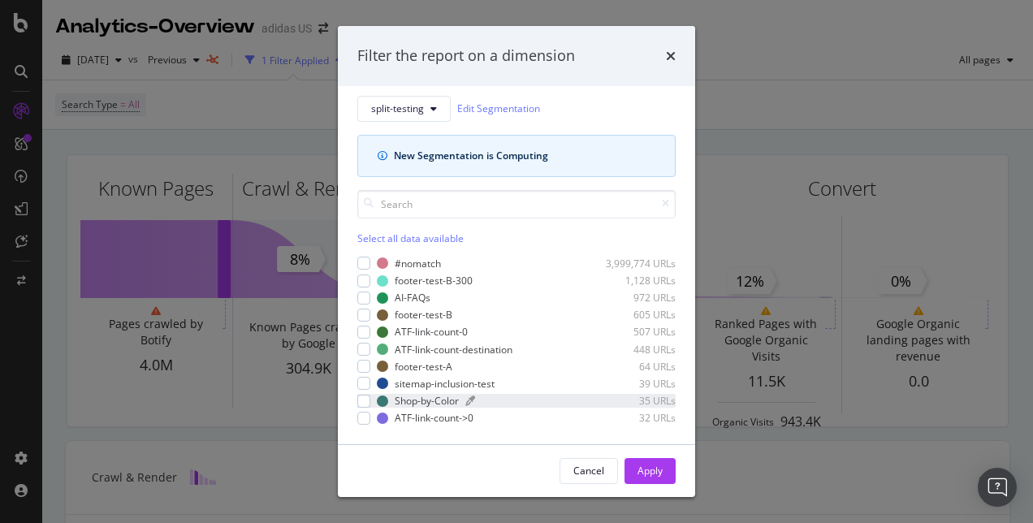
click at [509, 399] on div "modal" at bounding box center [528, 401] width 124 height 10
click at [678, 472] on div "Cancel Apply" at bounding box center [516, 471] width 357 height 52
click at [645, 472] on div "Apply" at bounding box center [650, 471] width 25 height 14
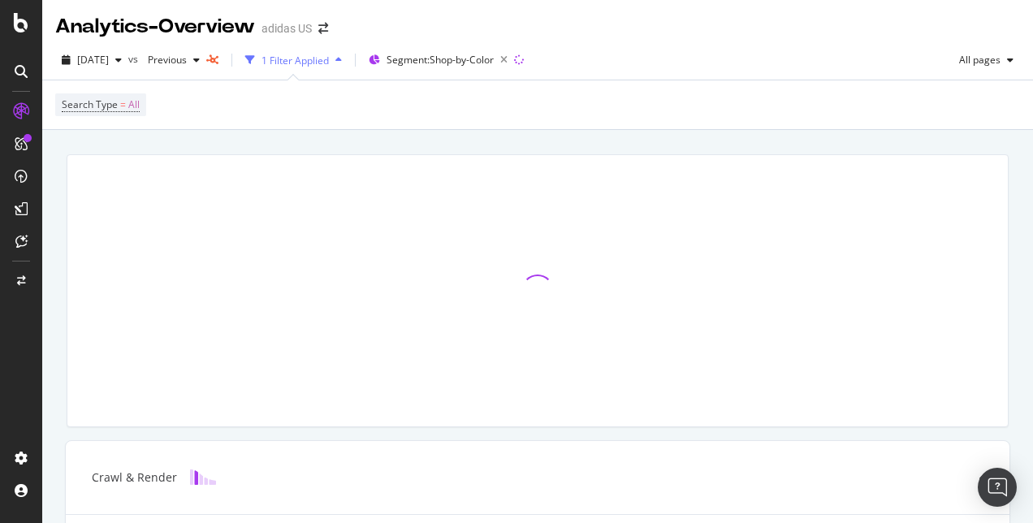
click at [587, 124] on div "Search Type = All" at bounding box center [537, 104] width 965 height 49
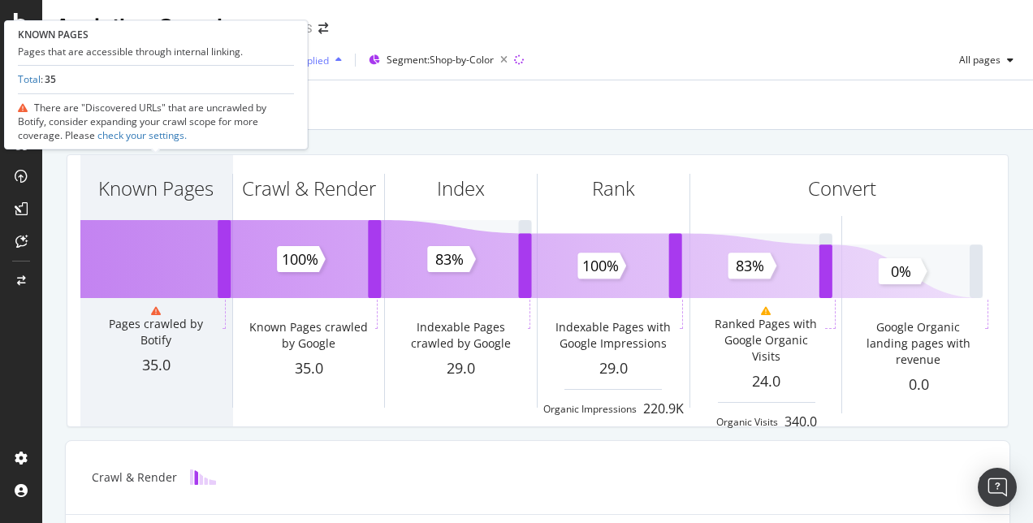
click at [149, 309] on div at bounding box center [156, 311] width 128 height 10
click at [175, 257] on div "Known Pages" at bounding box center [156, 217] width 152 height 125
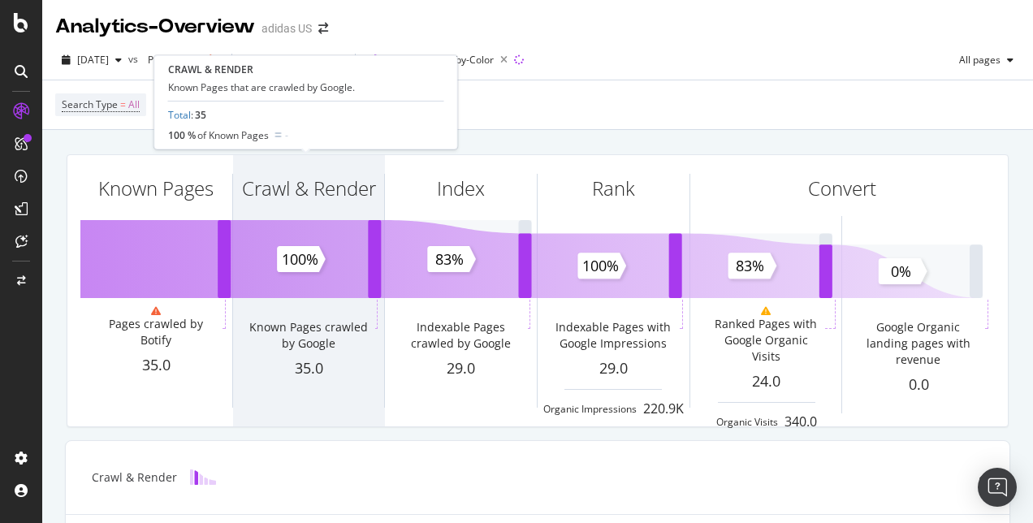
click at [243, 263] on div "Crawl & Render" at bounding box center [309, 217] width 152 height 125
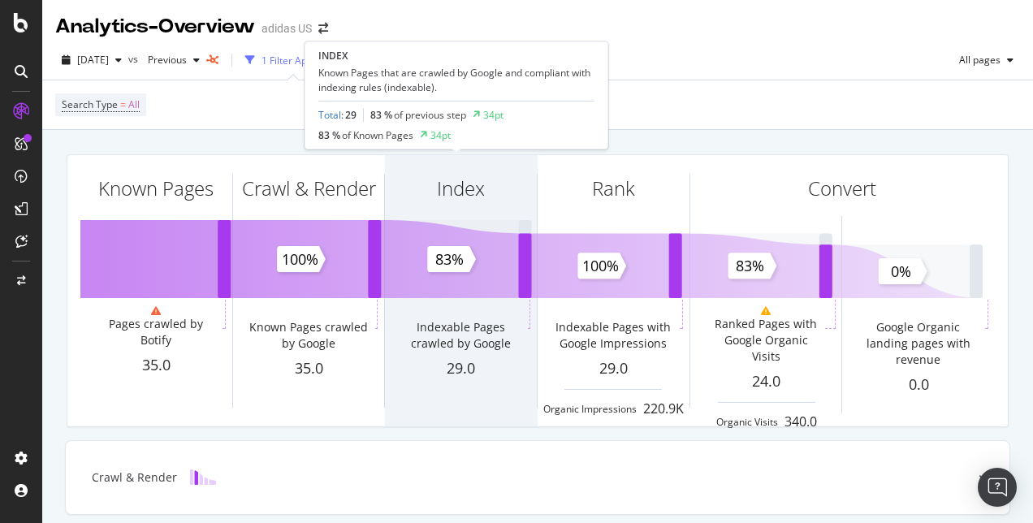
click at [448, 266] on div "Index" at bounding box center [461, 217] width 152 height 125
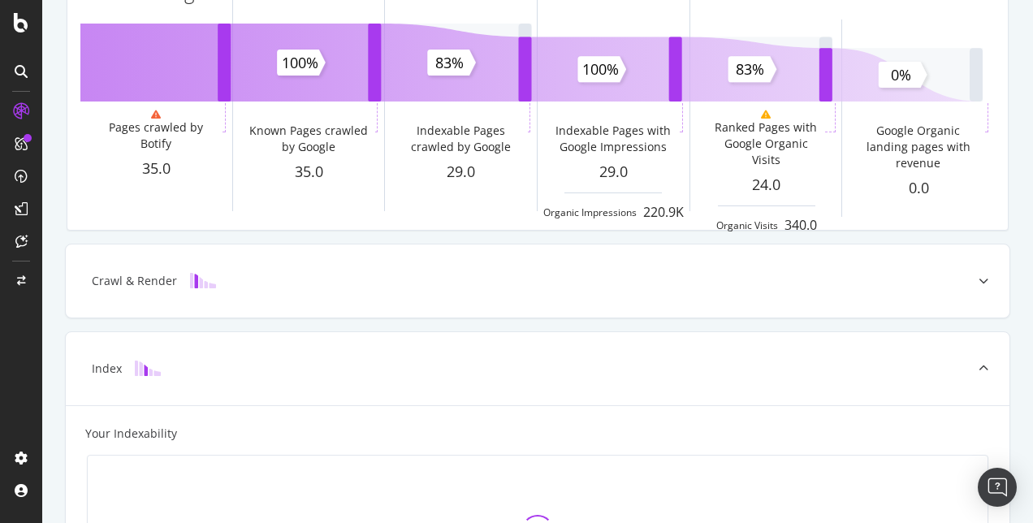
scroll to position [195, 0]
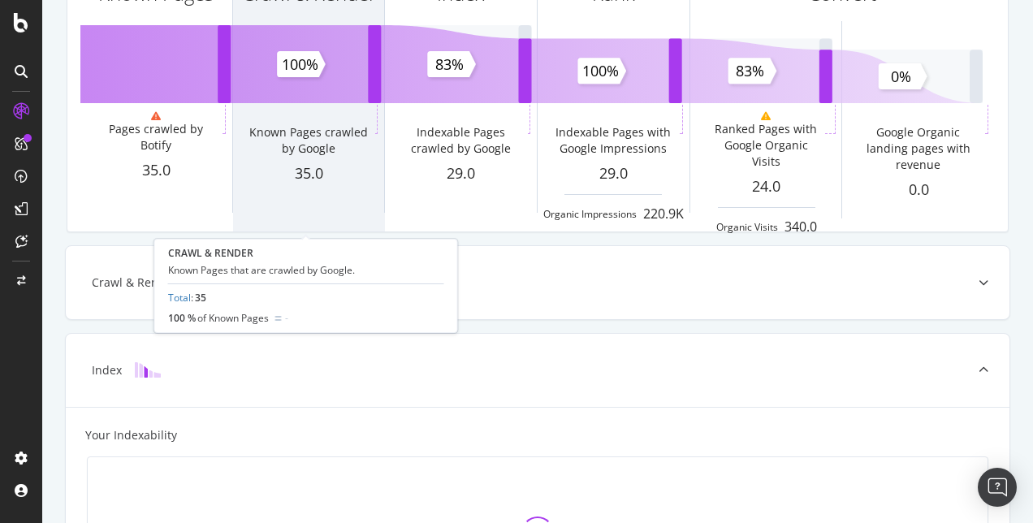
click at [326, 87] on div "Crawl & [PERSON_NAME] Known Pages crawled by Google 35.0" at bounding box center [309, 95] width 152 height 271
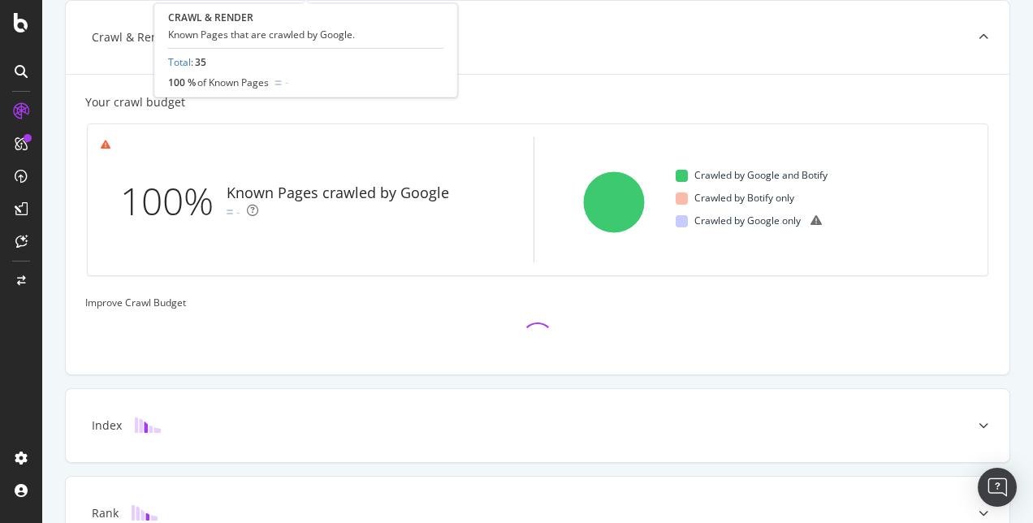
click at [326, 87] on div "Analytics - Overview adidas US [DATE] vs Previous 1 Filter Applied Segment: Sho…" at bounding box center [516, 261] width 1033 height 523
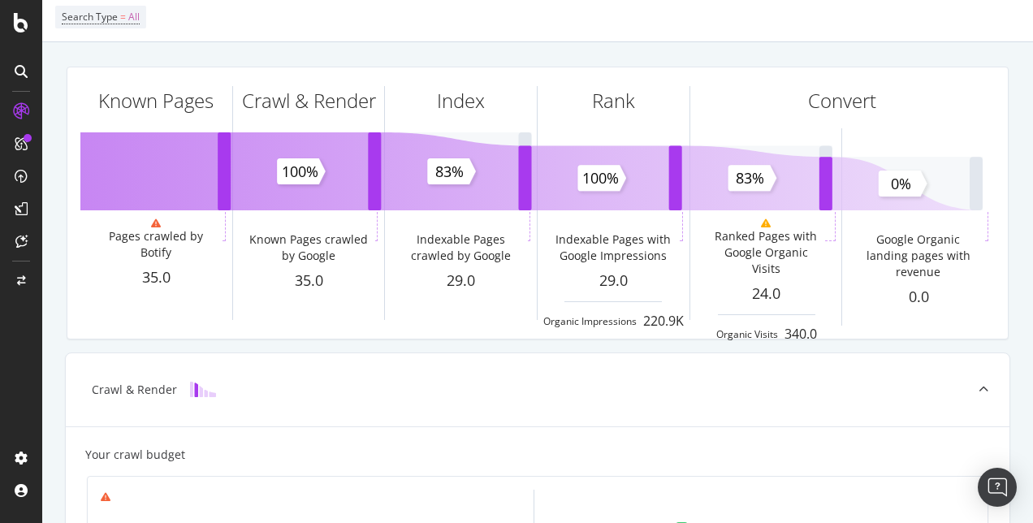
scroll to position [0, 0]
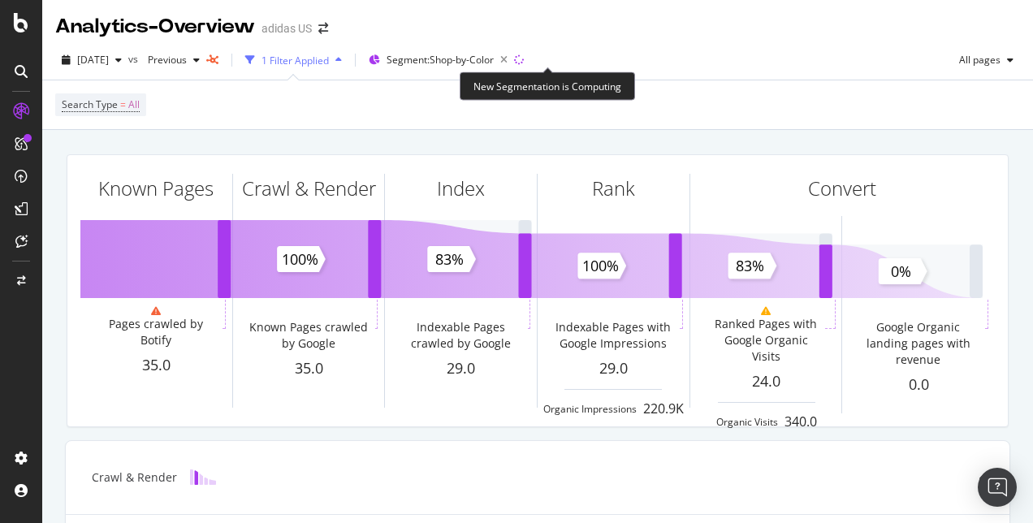
click at [526, 64] on icon at bounding box center [520, 61] width 14 height 14
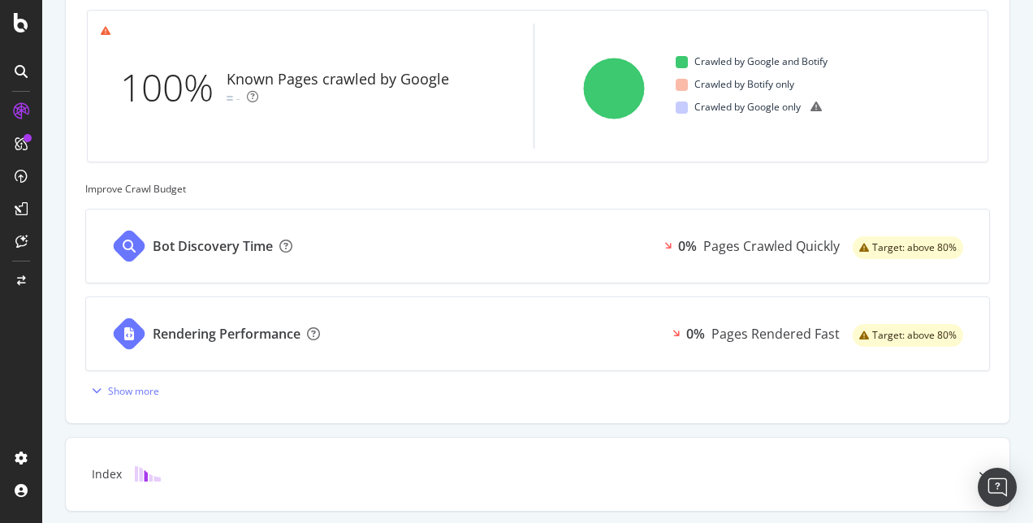
scroll to position [789, 0]
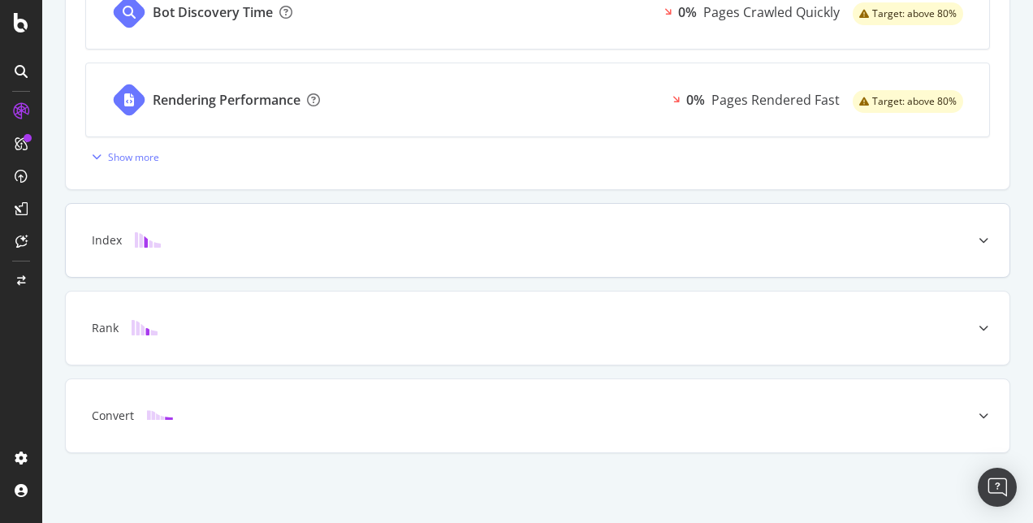
click at [461, 258] on div "Index" at bounding box center [538, 240] width 944 height 73
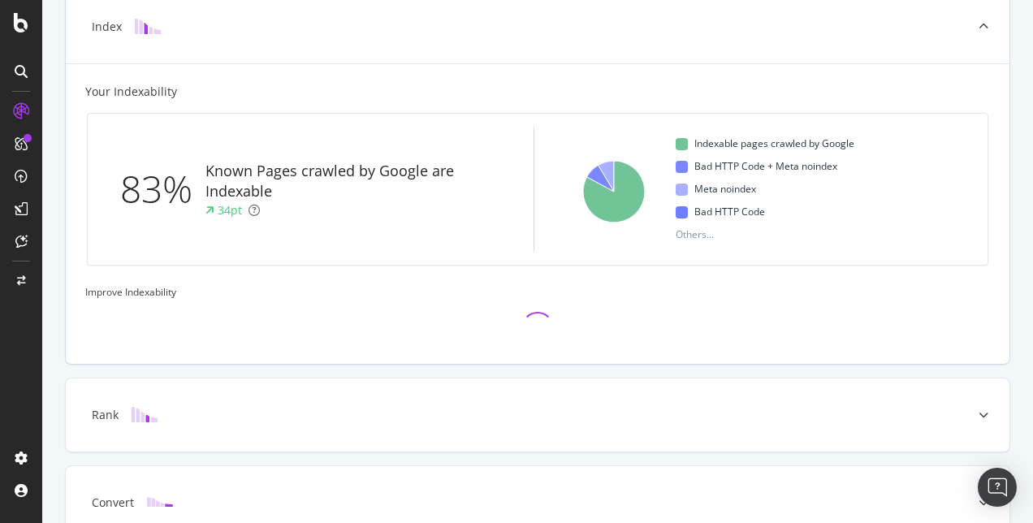
scroll to position [529, 0]
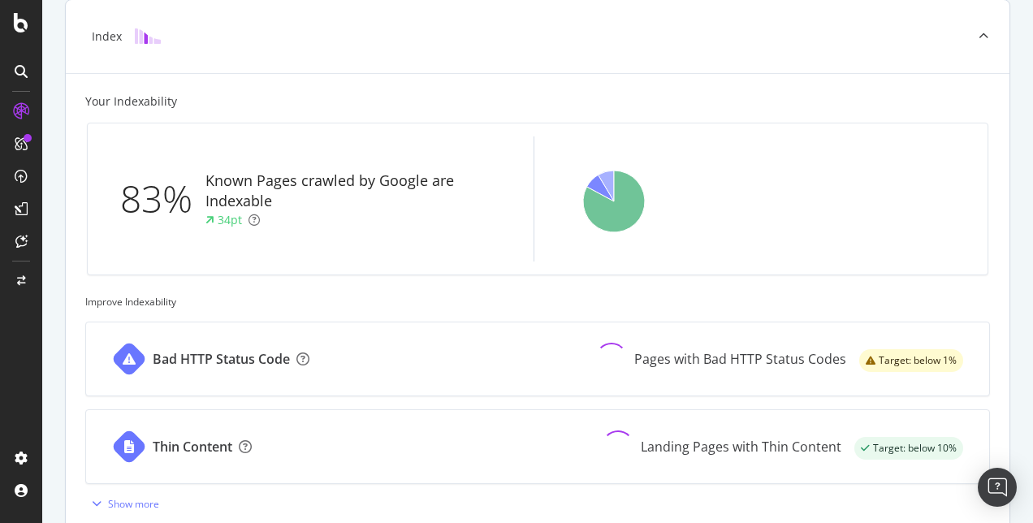
click at [483, 416] on div "Thin Content Landing Pages with Thin Content Target: below 10%" at bounding box center [537, 446] width 903 height 73
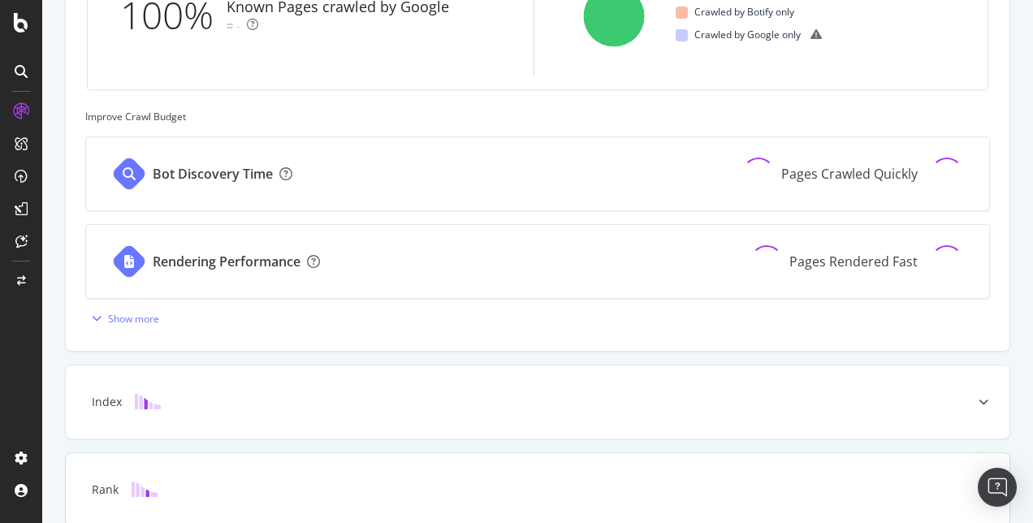
scroll to position [789, 0]
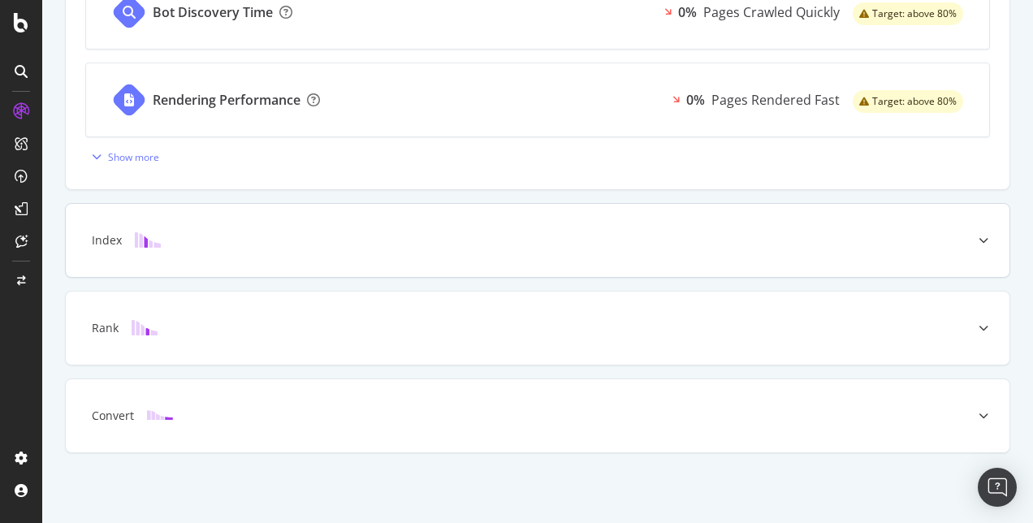
click at [979, 245] on icon at bounding box center [984, 241] width 10 height 10
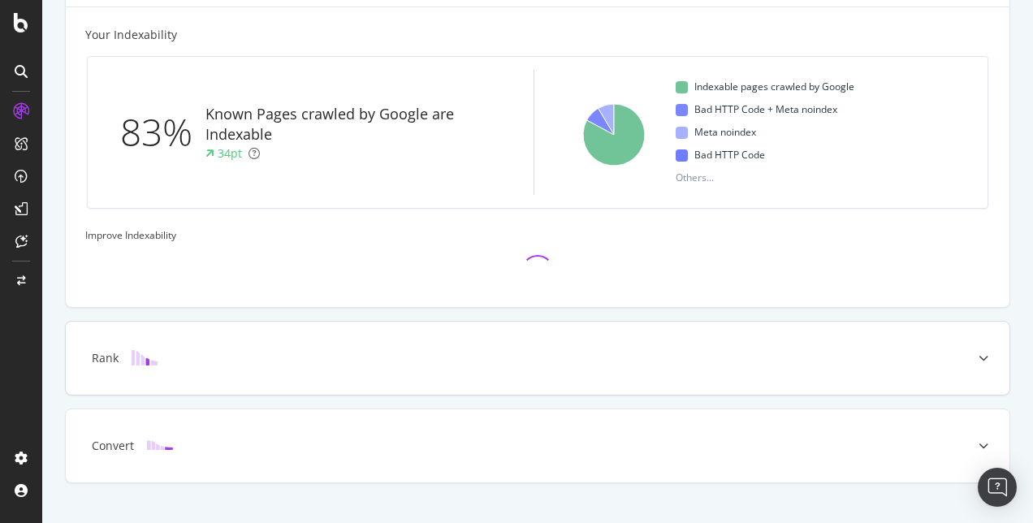
scroll to position [529, 0]
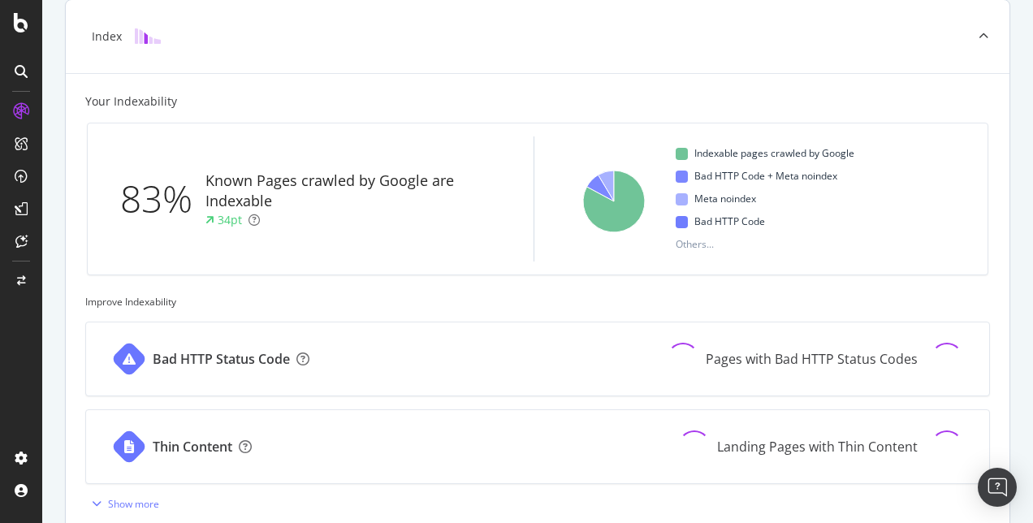
click at [971, 421] on div "Thin Content Landing Pages with Thin Content" at bounding box center [537, 446] width 903 height 73
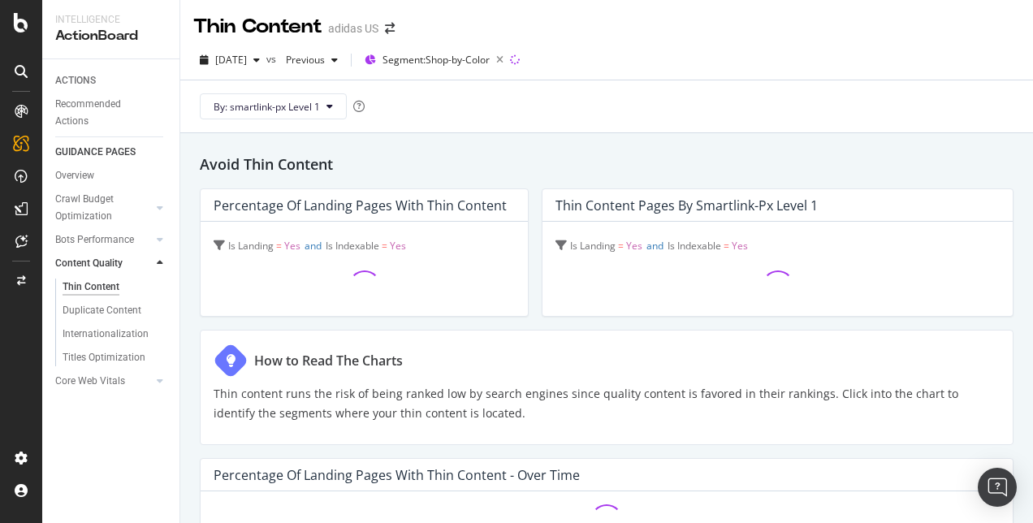
scroll to position [18, 0]
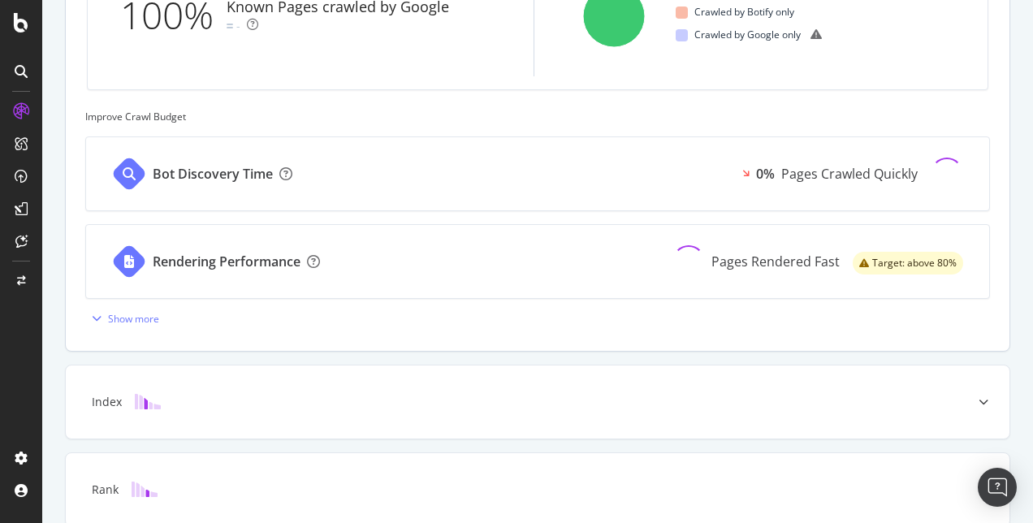
scroll to position [789, 0]
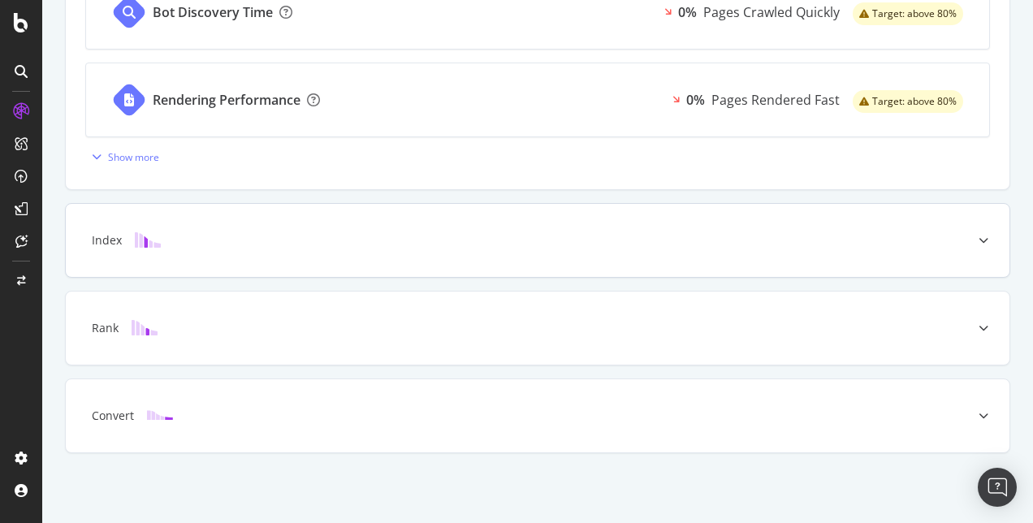
click at [979, 239] on icon at bounding box center [984, 241] width 10 height 10
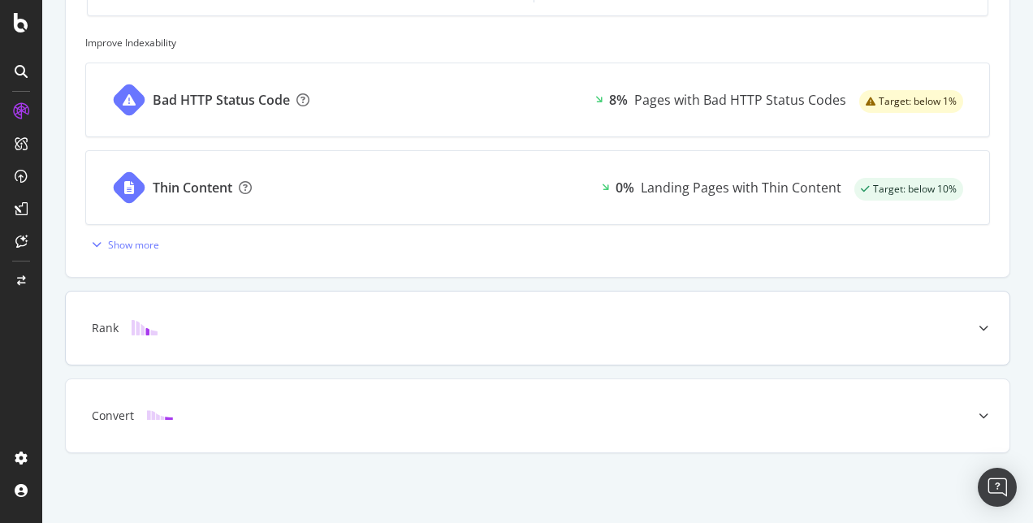
click at [979, 326] on icon at bounding box center [984, 328] width 10 height 10
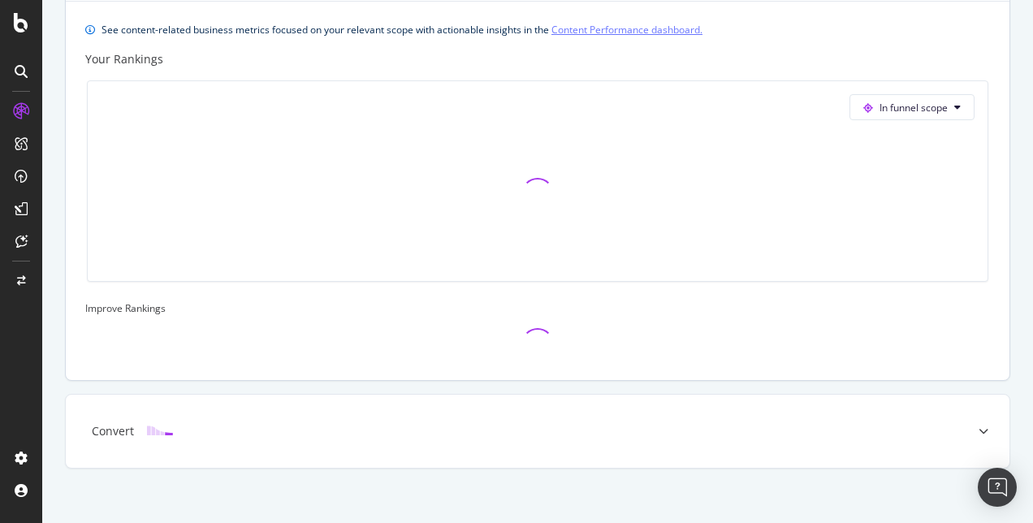
scroll to position [705, 0]
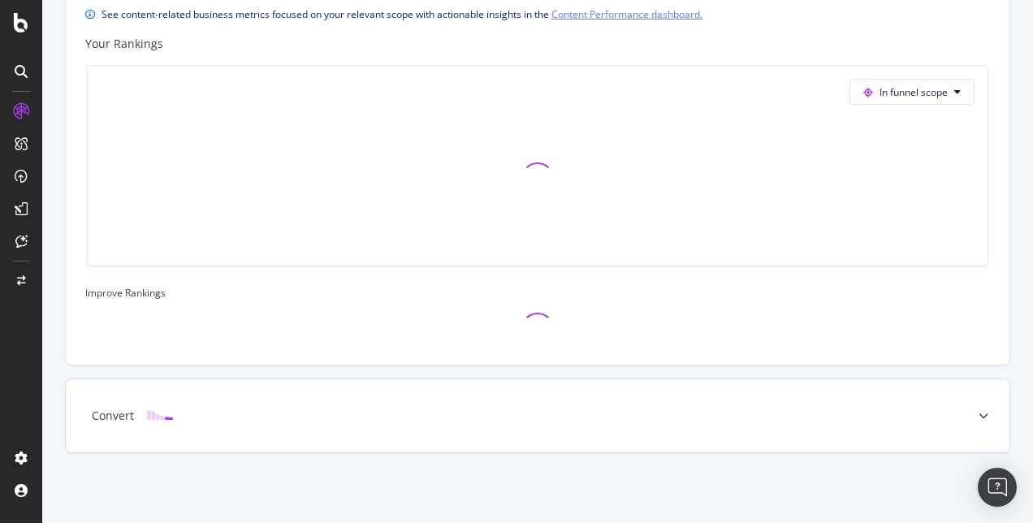
click at [979, 416] on icon at bounding box center [984, 416] width 10 height 10
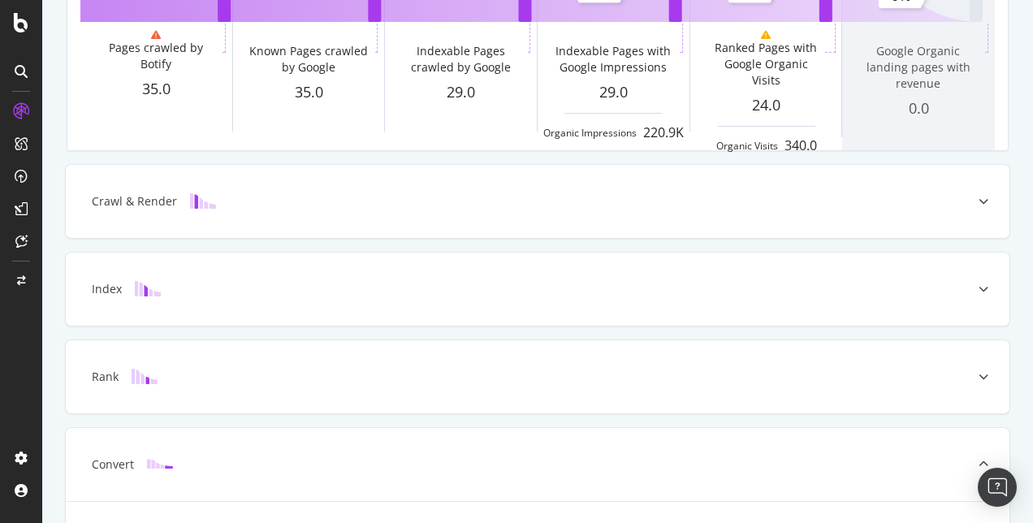
scroll to position [203, 0]
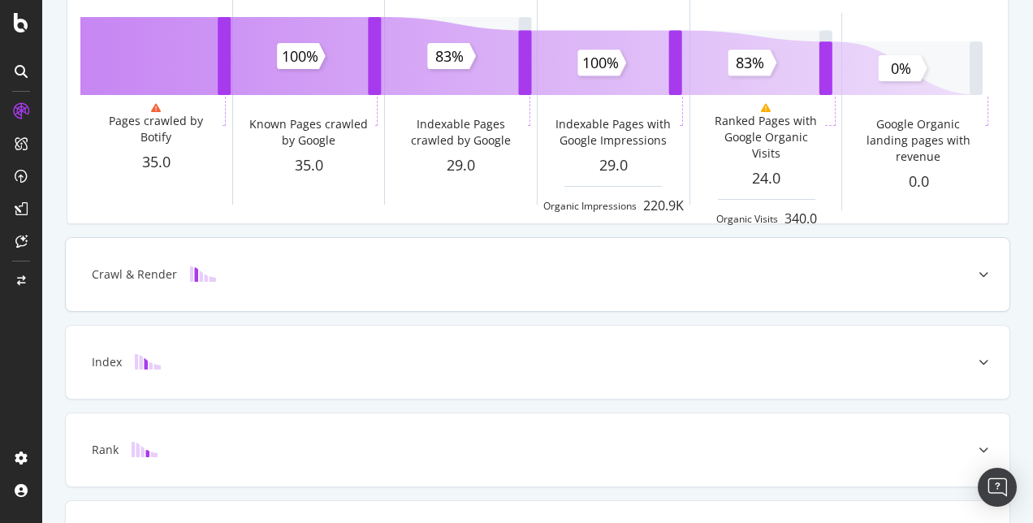
click at [979, 275] on icon at bounding box center [984, 275] width 10 height 10
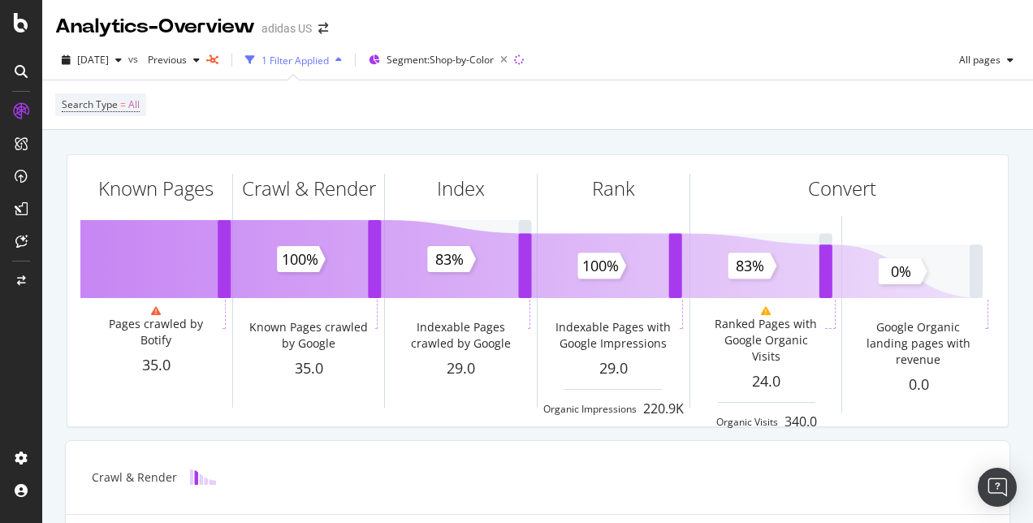
scroll to position [6, 0]
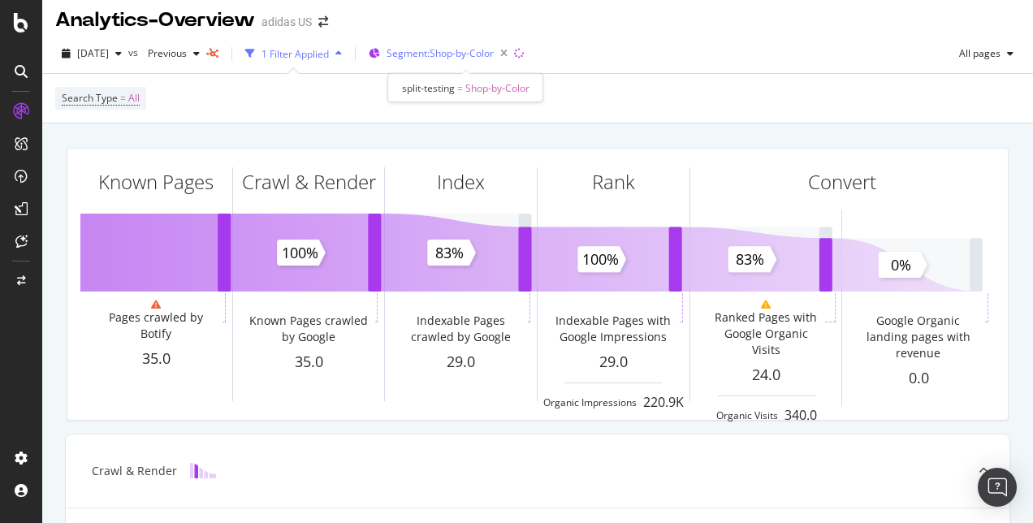
click at [494, 57] on span "Segment: Shop-by-Color" at bounding box center [440, 53] width 107 height 14
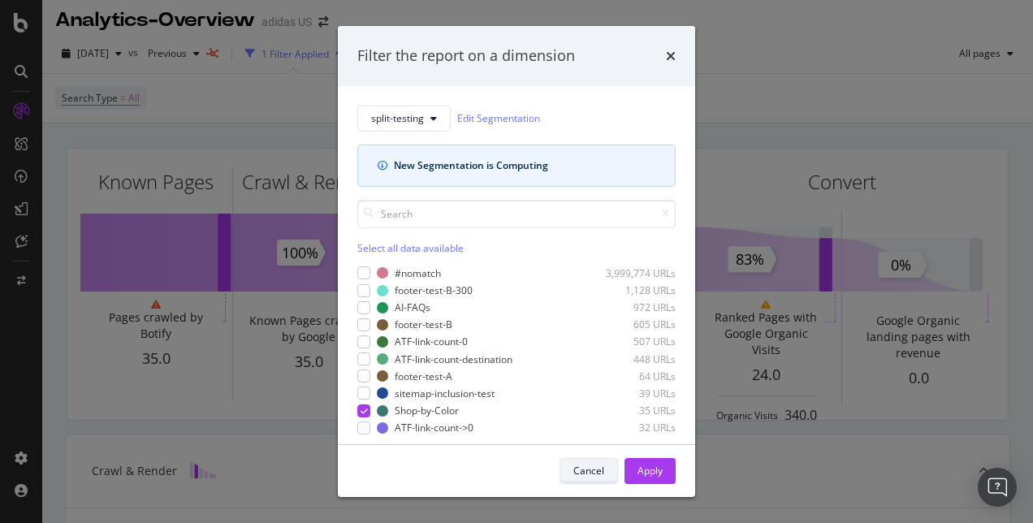
click at [571, 468] on button "Cancel" at bounding box center [589, 471] width 58 height 26
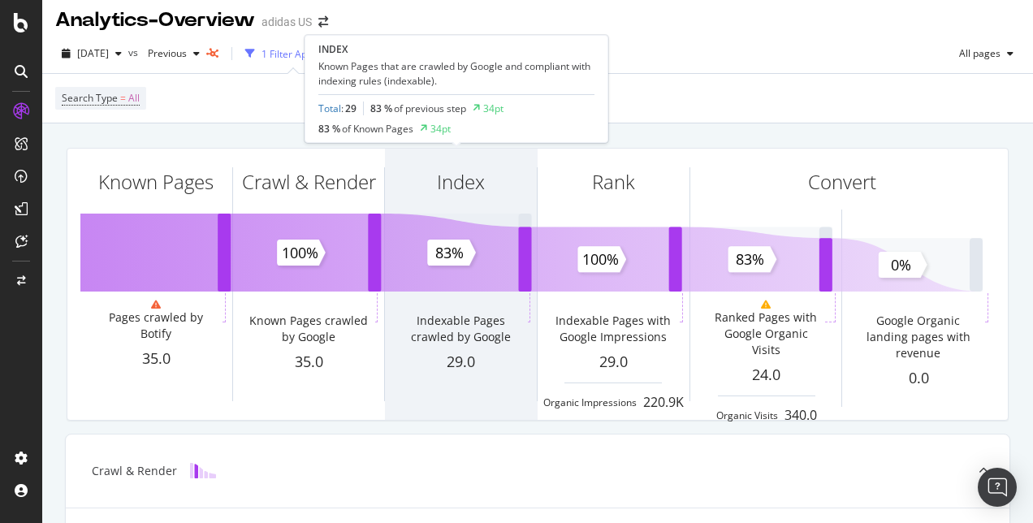
click at [455, 251] on div "Index" at bounding box center [461, 211] width 152 height 125
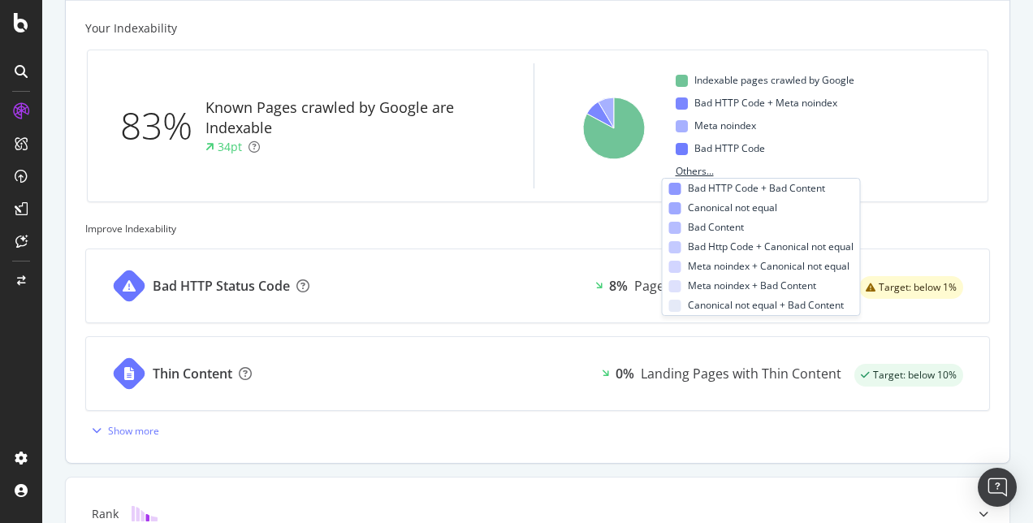
scroll to position [606, 0]
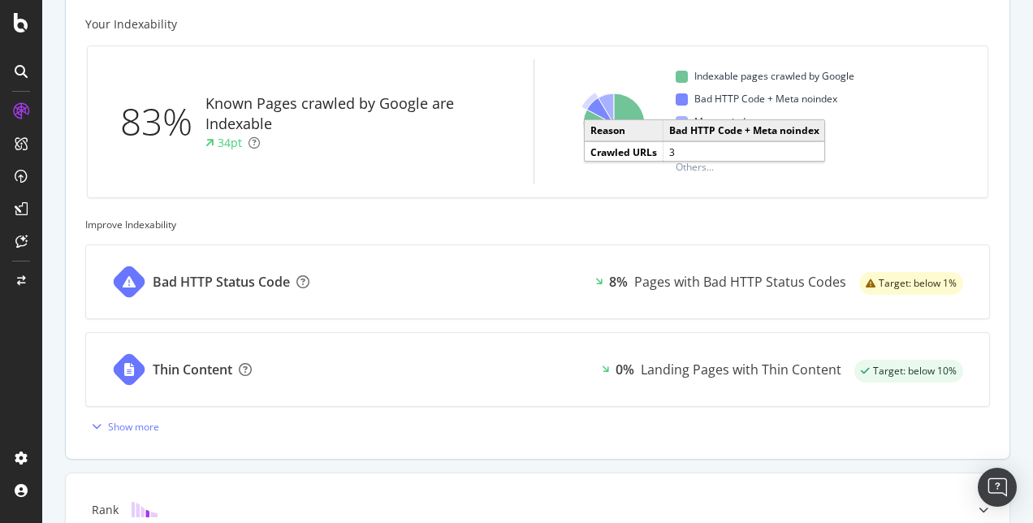
click at [592, 104] on icon "A chart." at bounding box center [600, 111] width 27 height 27
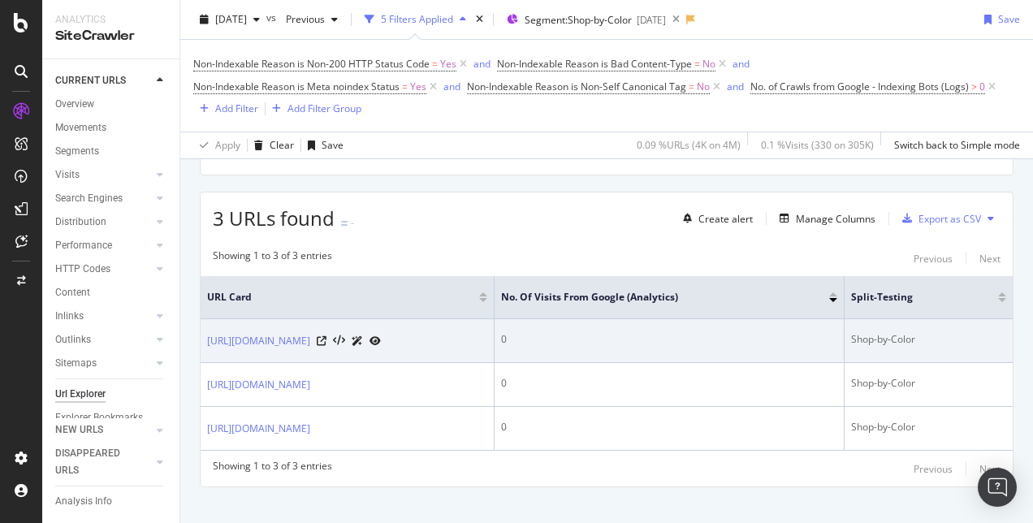
scroll to position [258, 0]
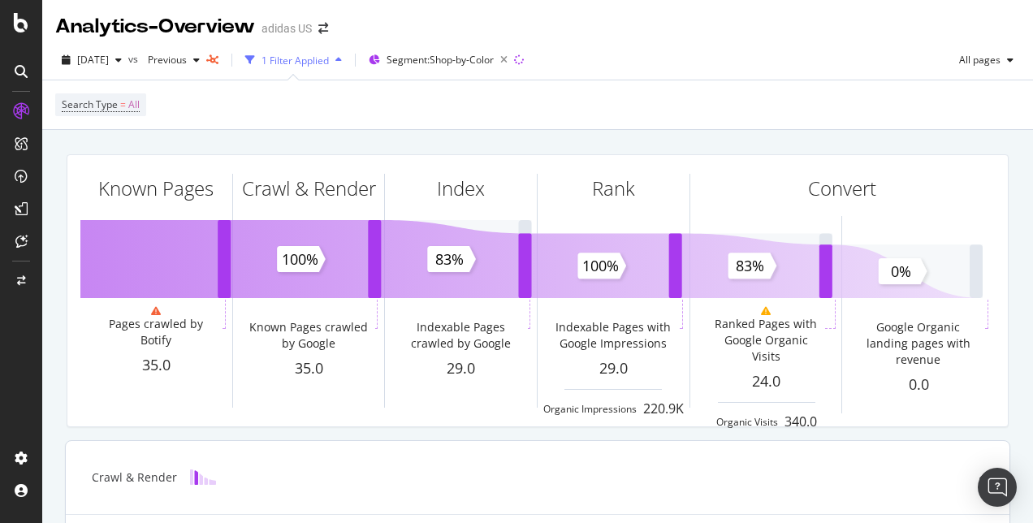
scroll to position [2, 0]
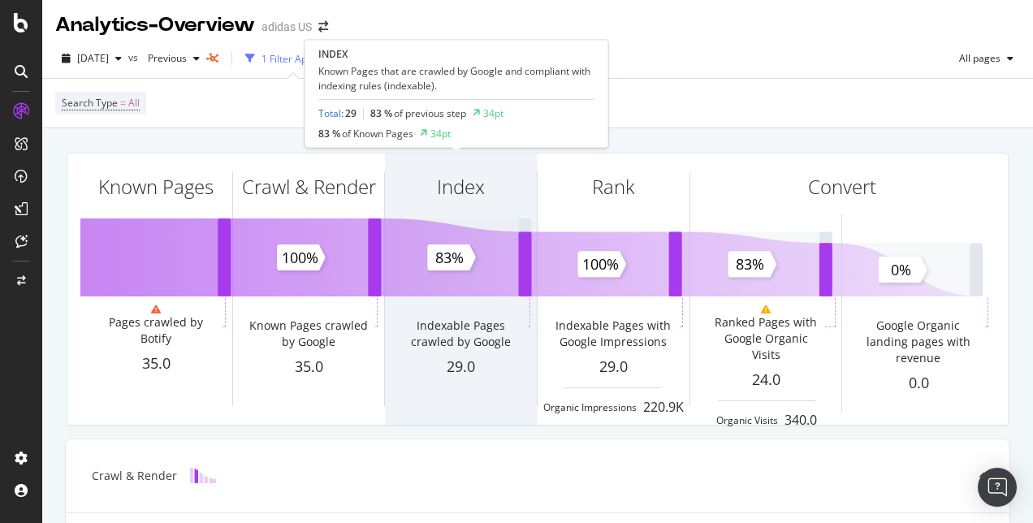
click at [462, 288] on div "Index Indexable Pages crawled by Google 29.0" at bounding box center [461, 289] width 152 height 271
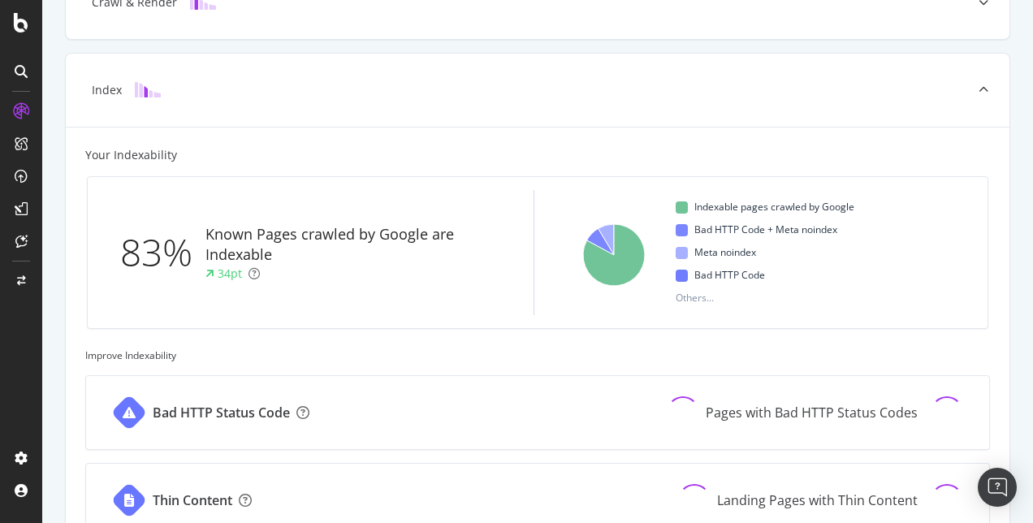
scroll to position [529, 0]
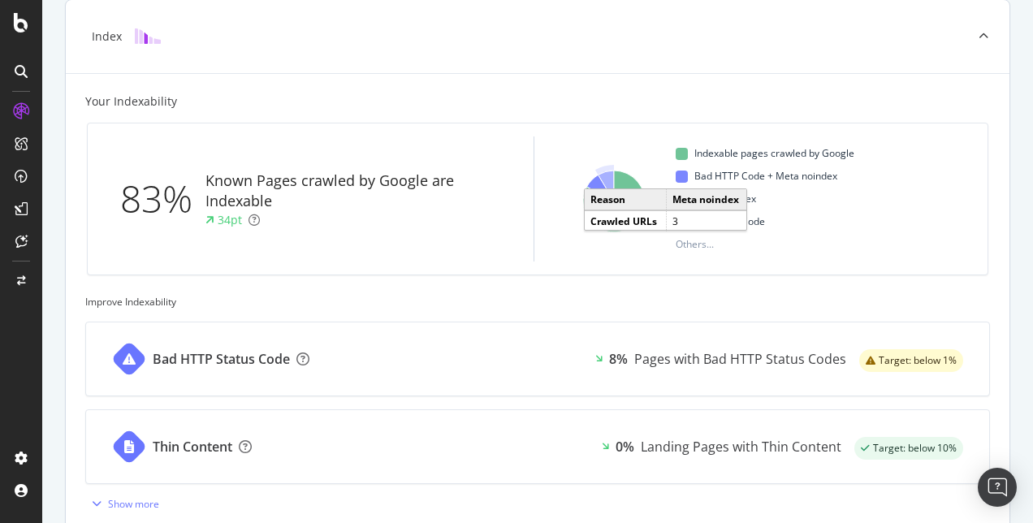
click at [602, 176] on icon "A chart." at bounding box center [606, 186] width 15 height 31
